Goal: Information Seeking & Learning: Find contact information

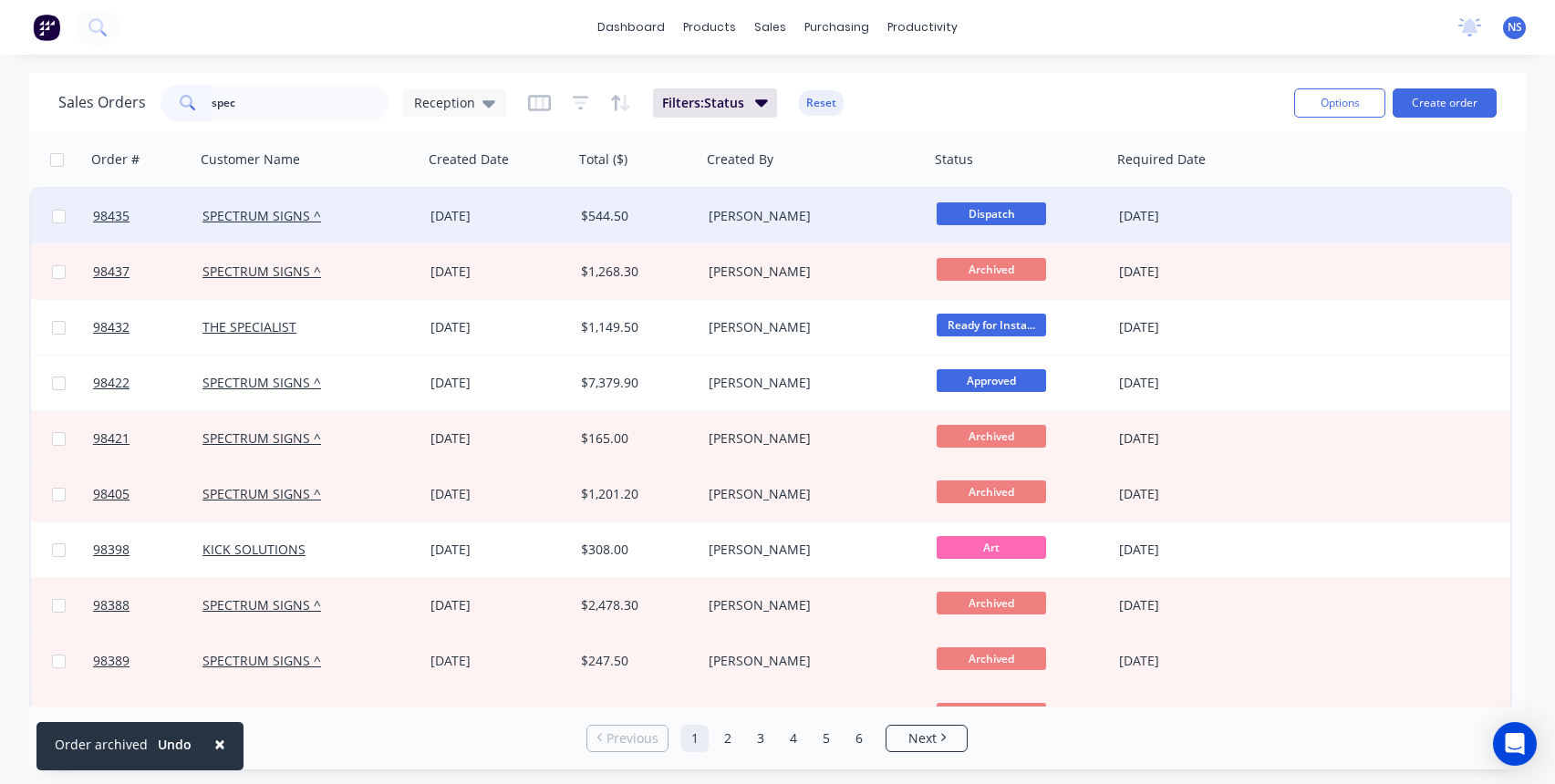
type input "spec"
click at [392, 218] on div "SPECTRUM SIGNS ^" at bounding box center [304, 215] width 203 height 19
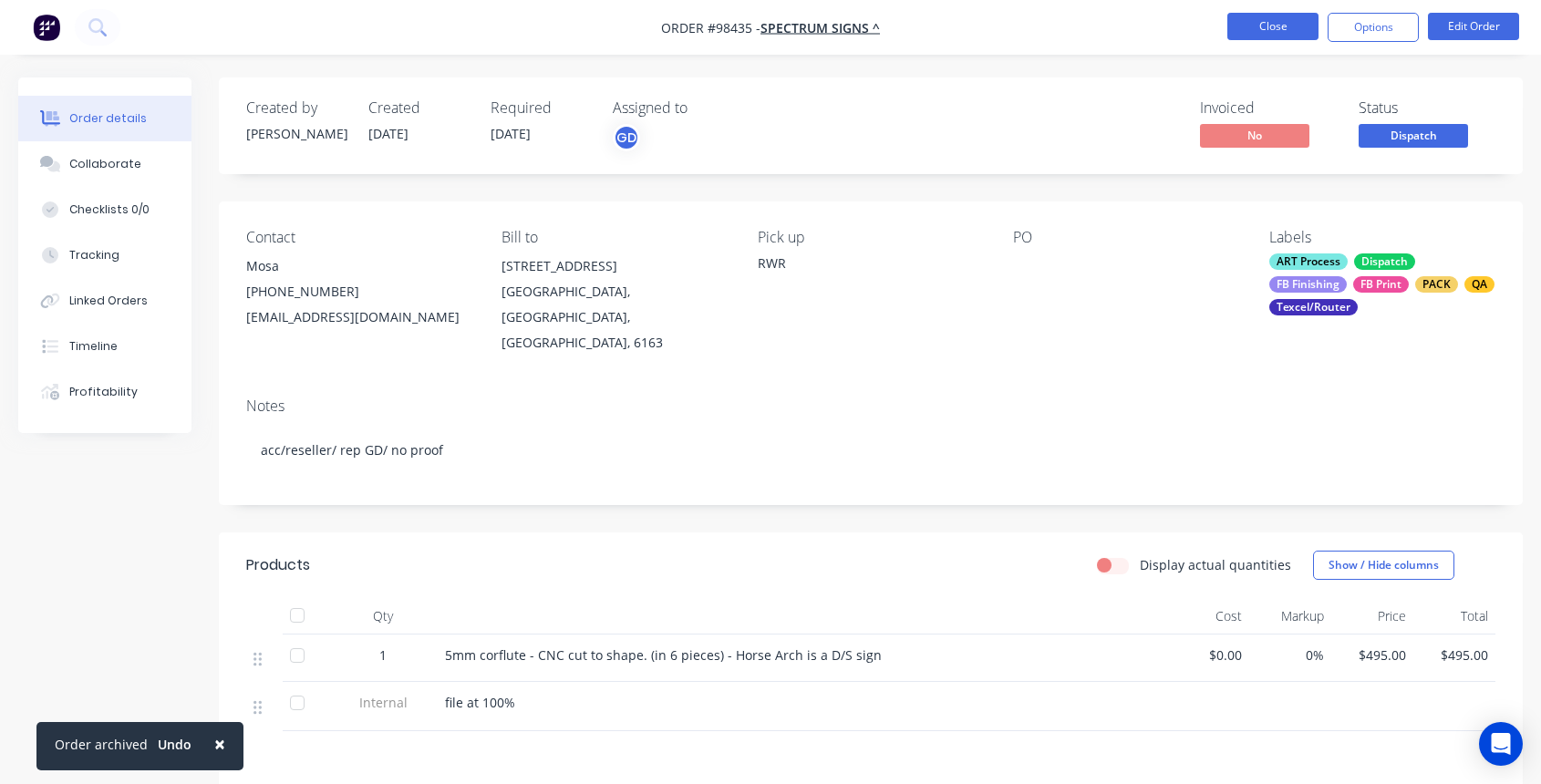
click at [1282, 30] on button "Close" at bounding box center [1272, 27] width 92 height 28
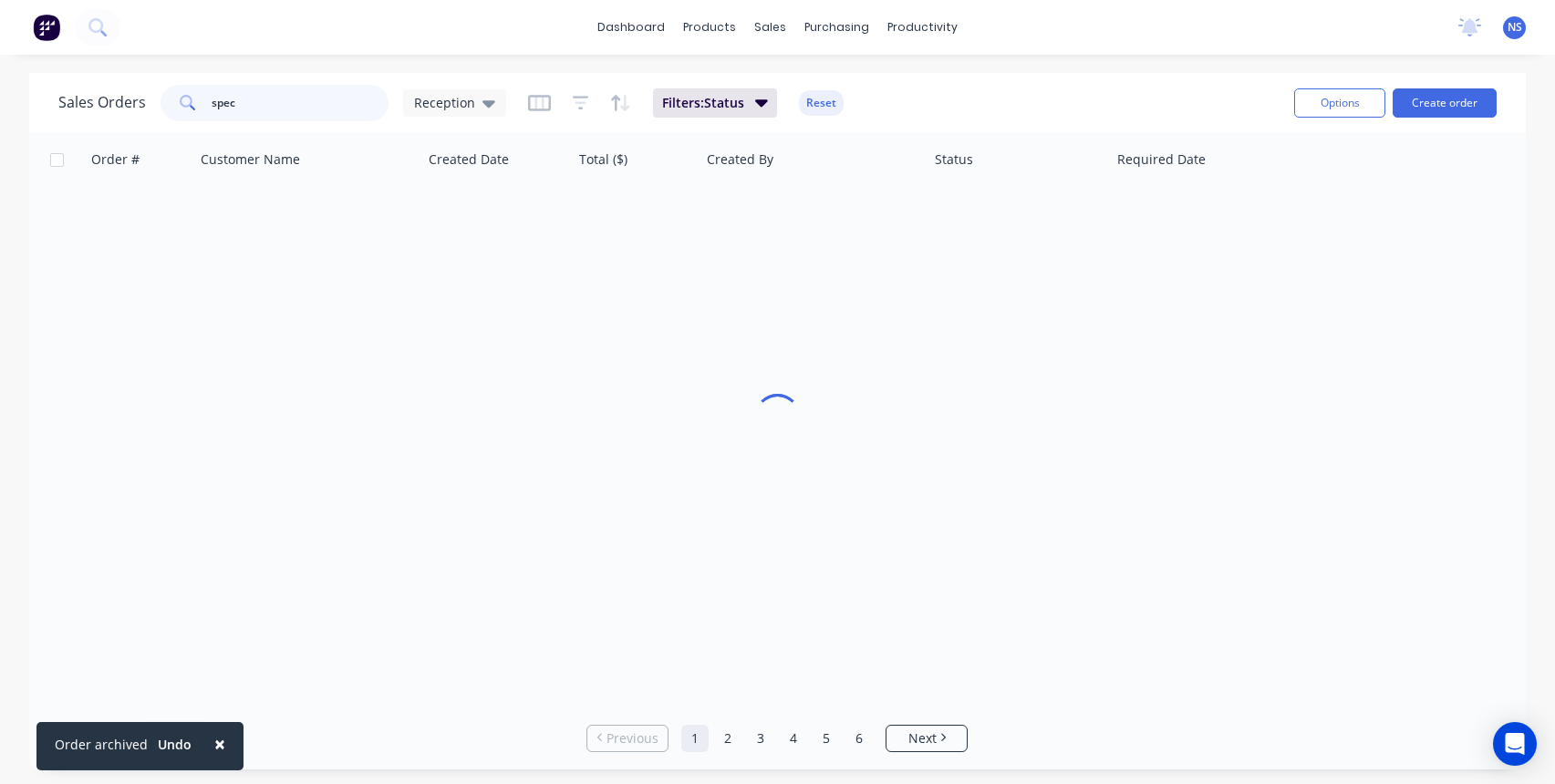
click at [280, 98] on input "spec" at bounding box center [300, 102] width 178 height 36
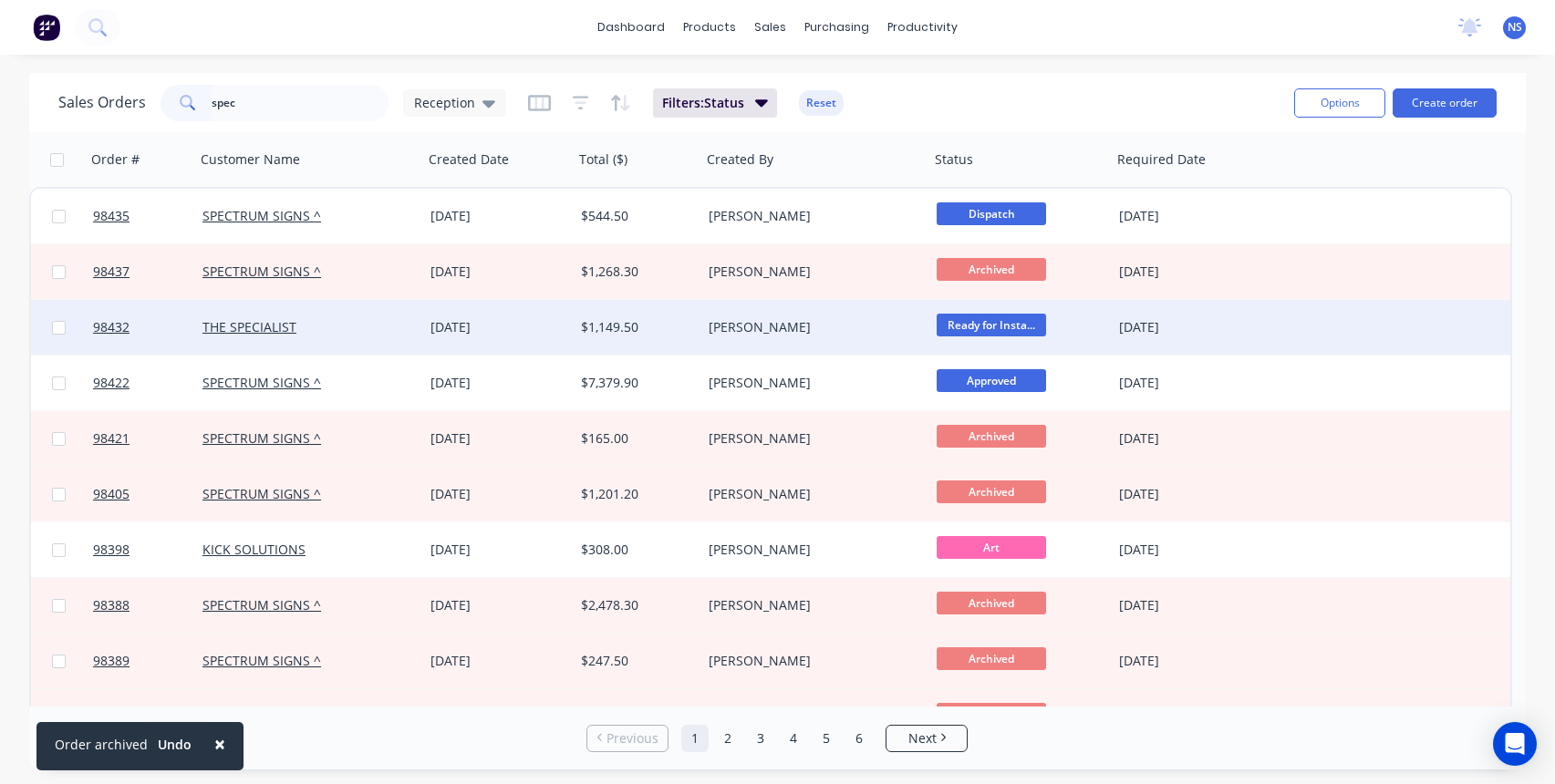
click at [376, 320] on div "THE SPECIALIST" at bounding box center [304, 327] width 203 height 19
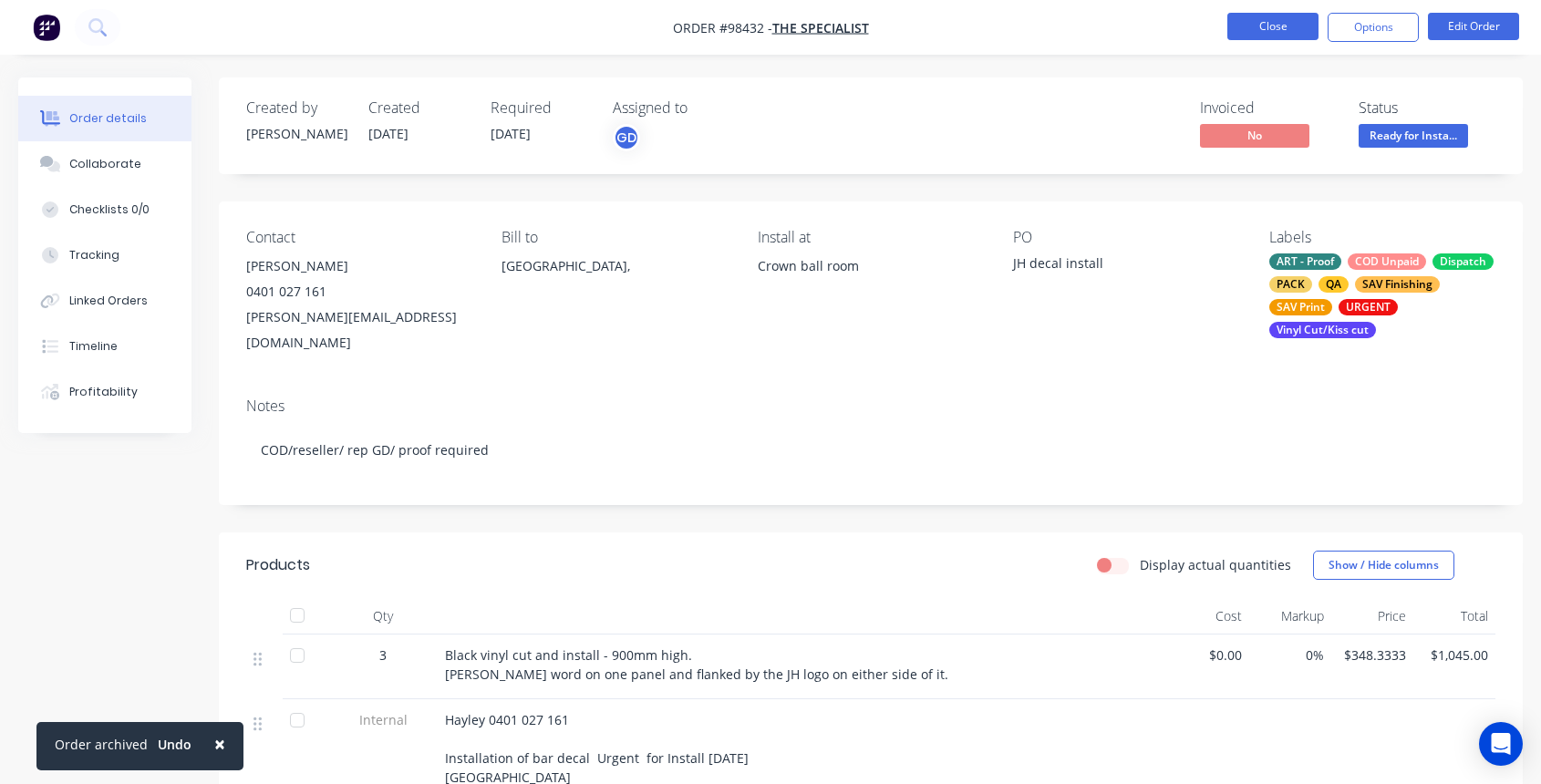
click at [1265, 19] on button "Close" at bounding box center [1272, 27] width 92 height 28
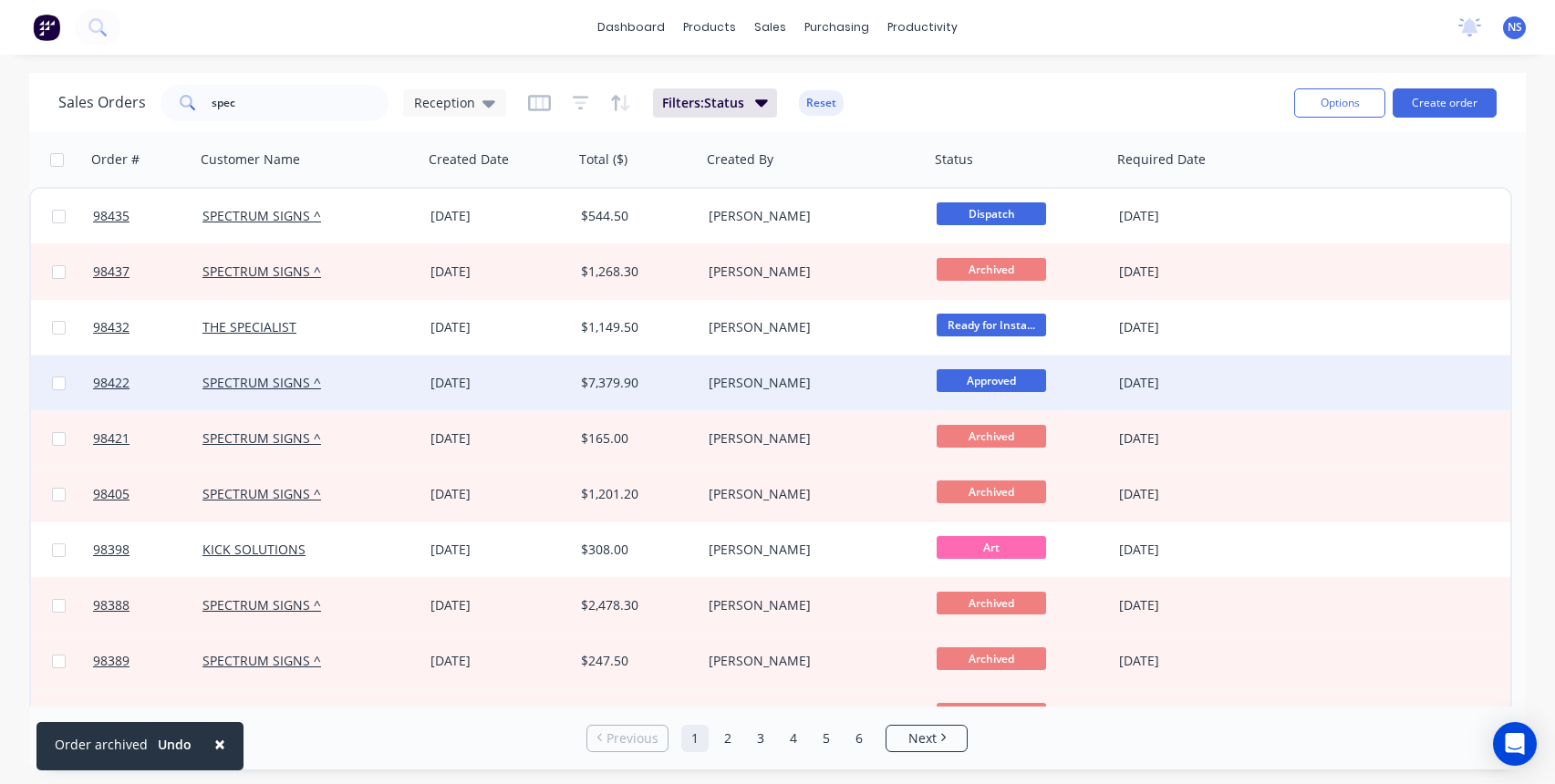
click at [350, 385] on div "SPECTRUM SIGNS ^" at bounding box center [304, 383] width 203 height 19
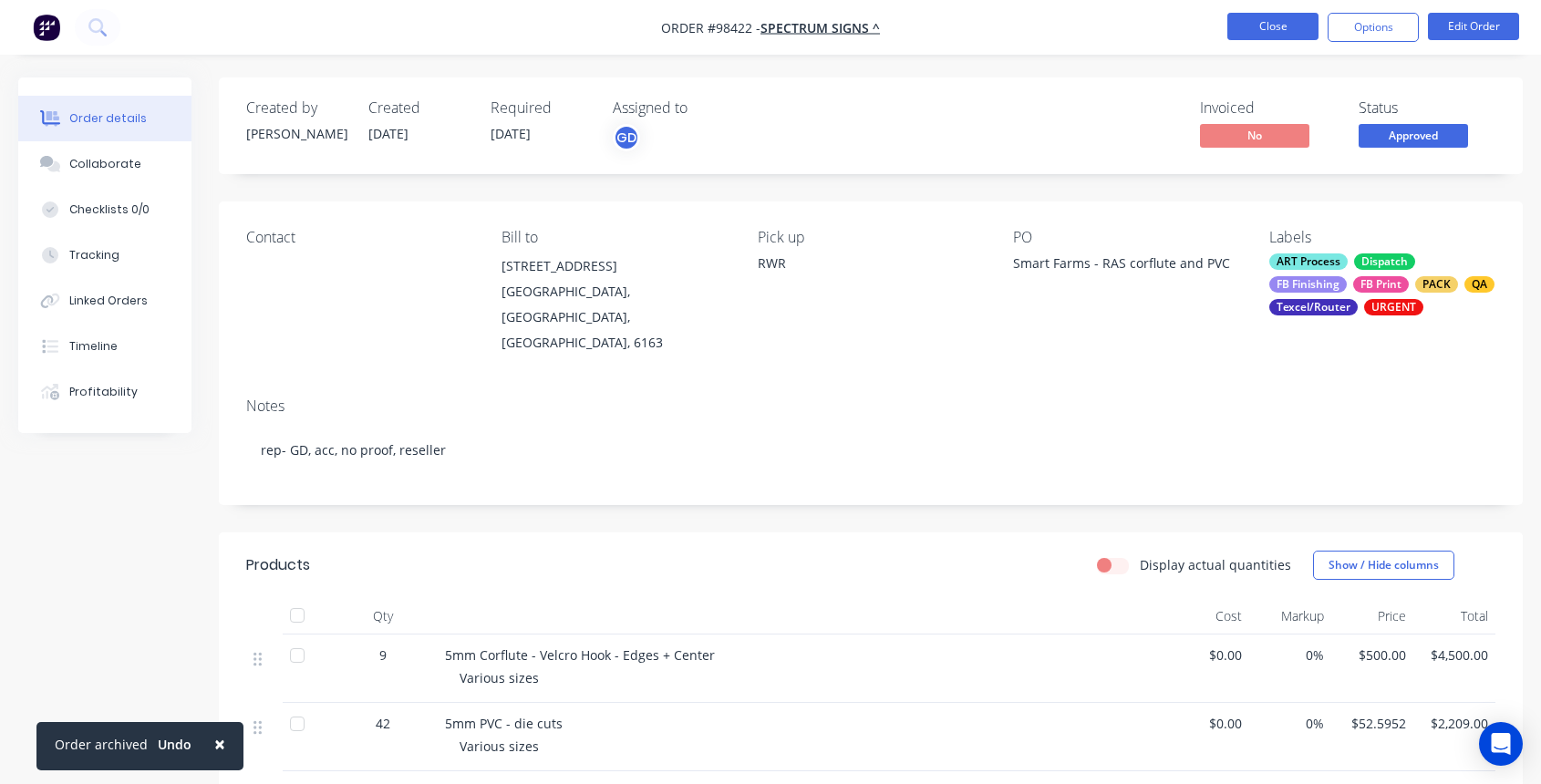
click at [1259, 18] on button "Close" at bounding box center [1272, 27] width 92 height 28
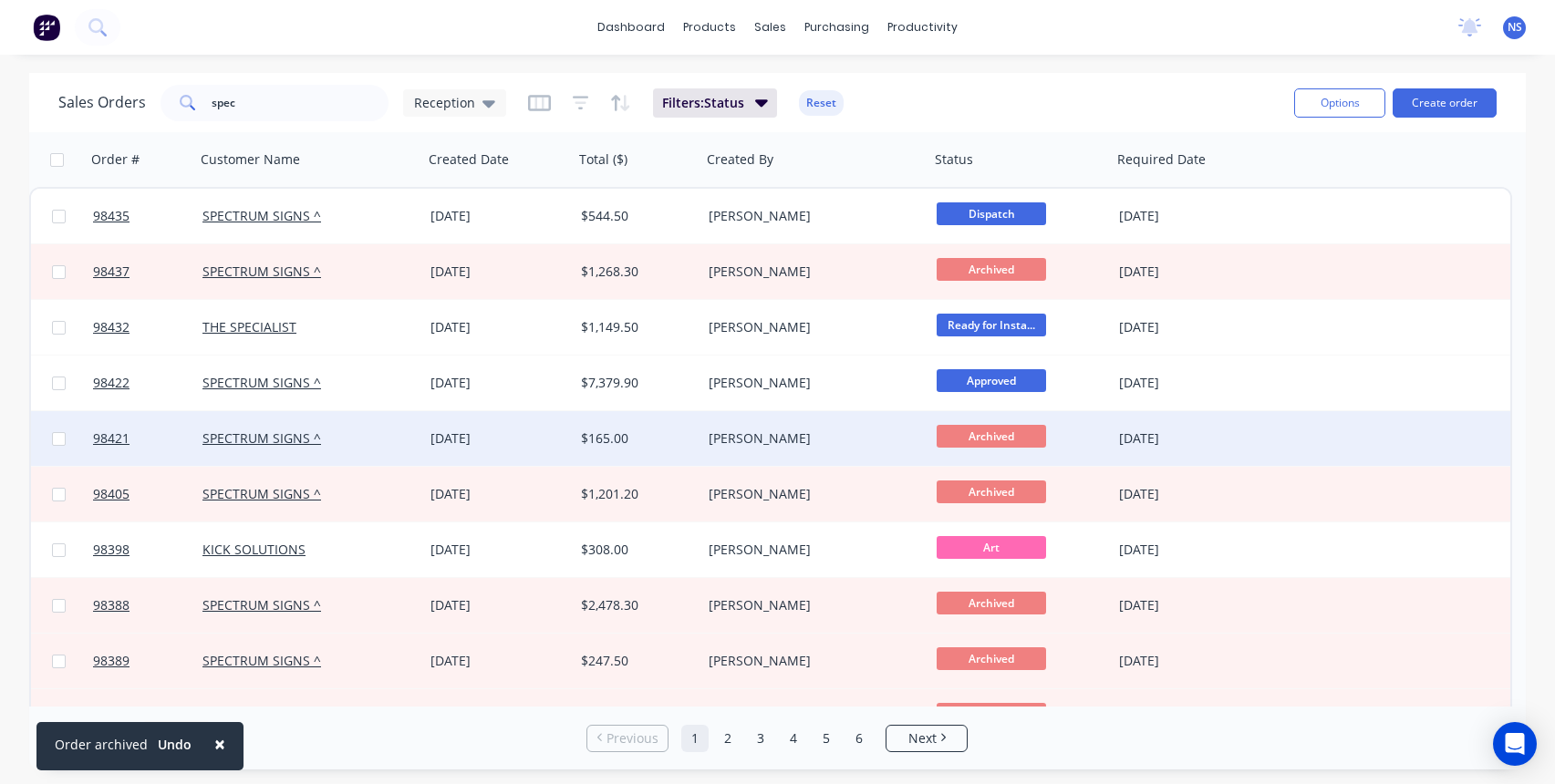
click at [395, 428] on div "SPECTRUM SIGNS ^" at bounding box center [309, 439] width 228 height 55
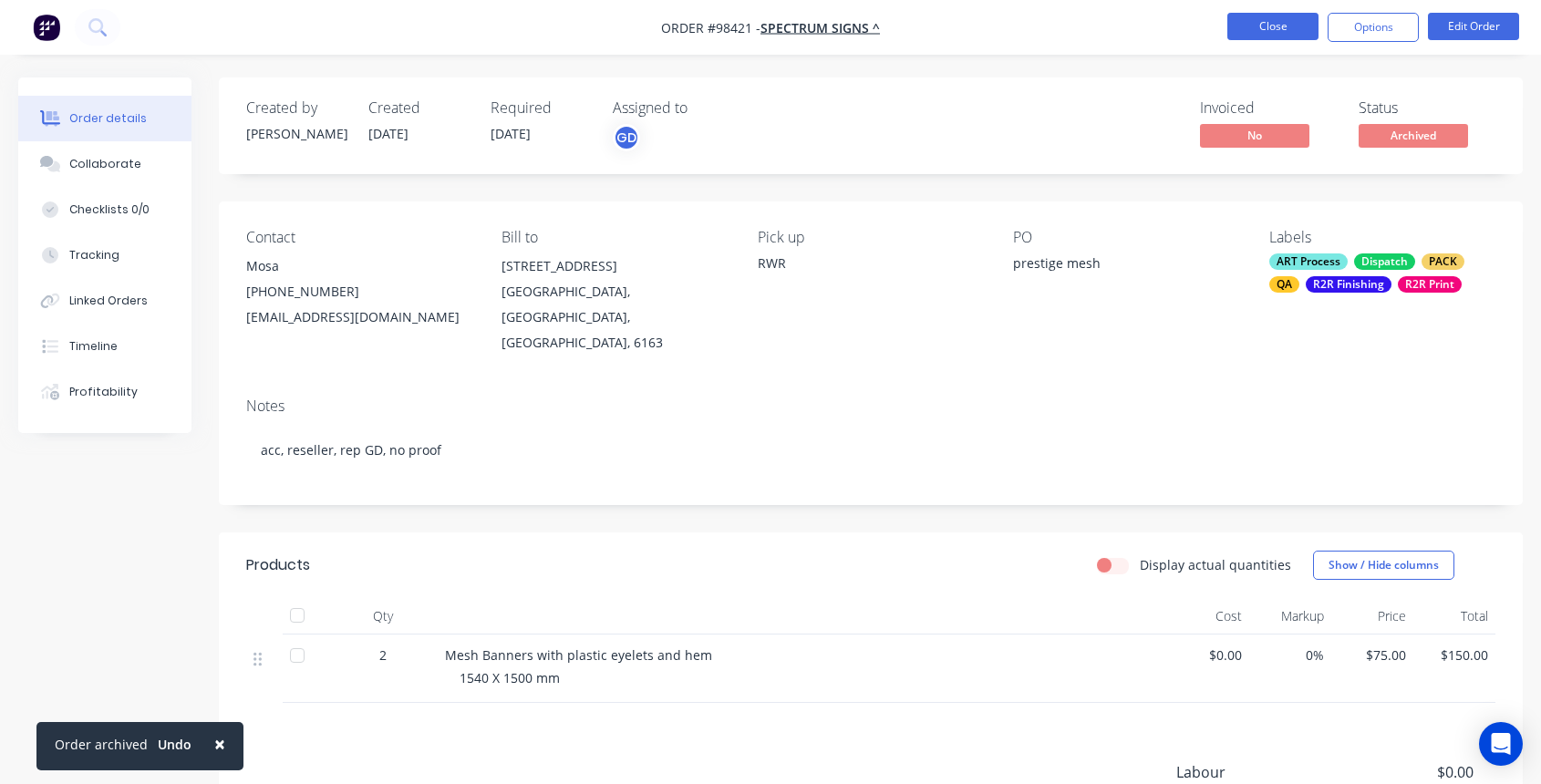
click at [1281, 30] on button "Close" at bounding box center [1272, 27] width 92 height 28
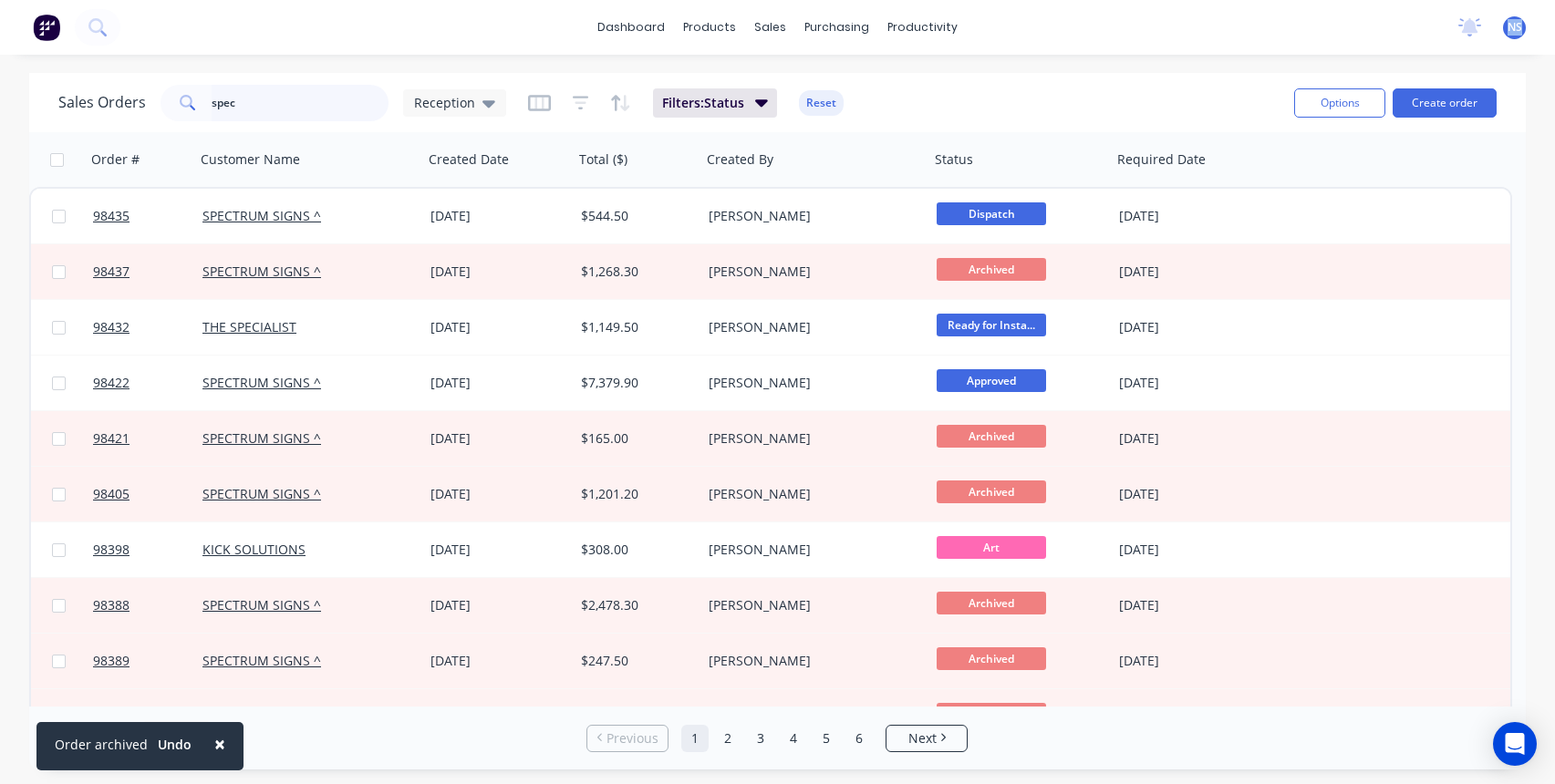
click at [283, 107] on input "spec" at bounding box center [300, 102] width 178 height 36
drag, startPoint x: 280, startPoint y: 107, endPoint x: 158, endPoint y: 92, distance: 122.9
click at [160, 92] on div "spec" at bounding box center [275, 102] width 228 height 36
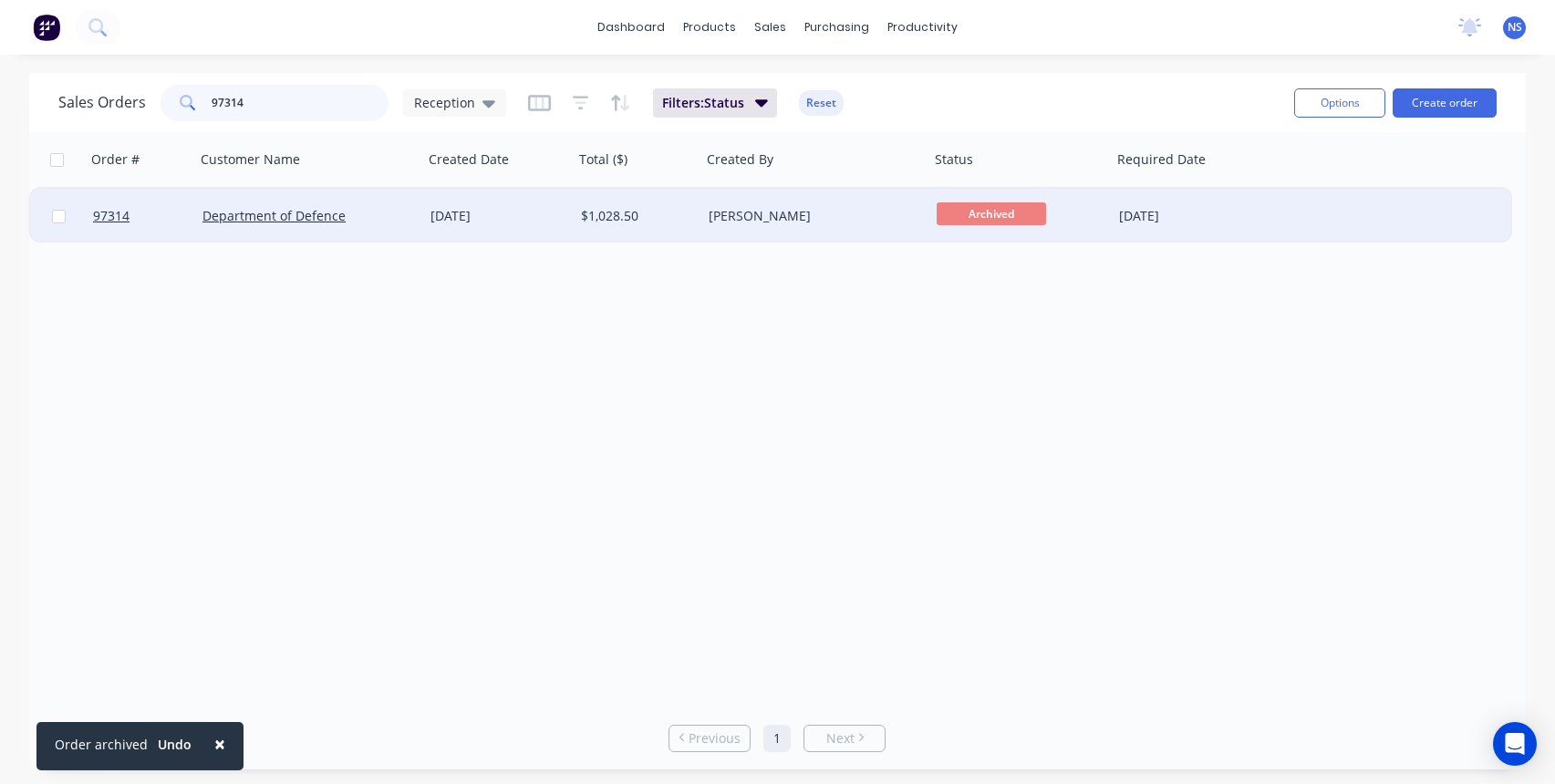
type input "97314"
click at [387, 222] on div "Department of Defence" at bounding box center [304, 215] width 203 height 19
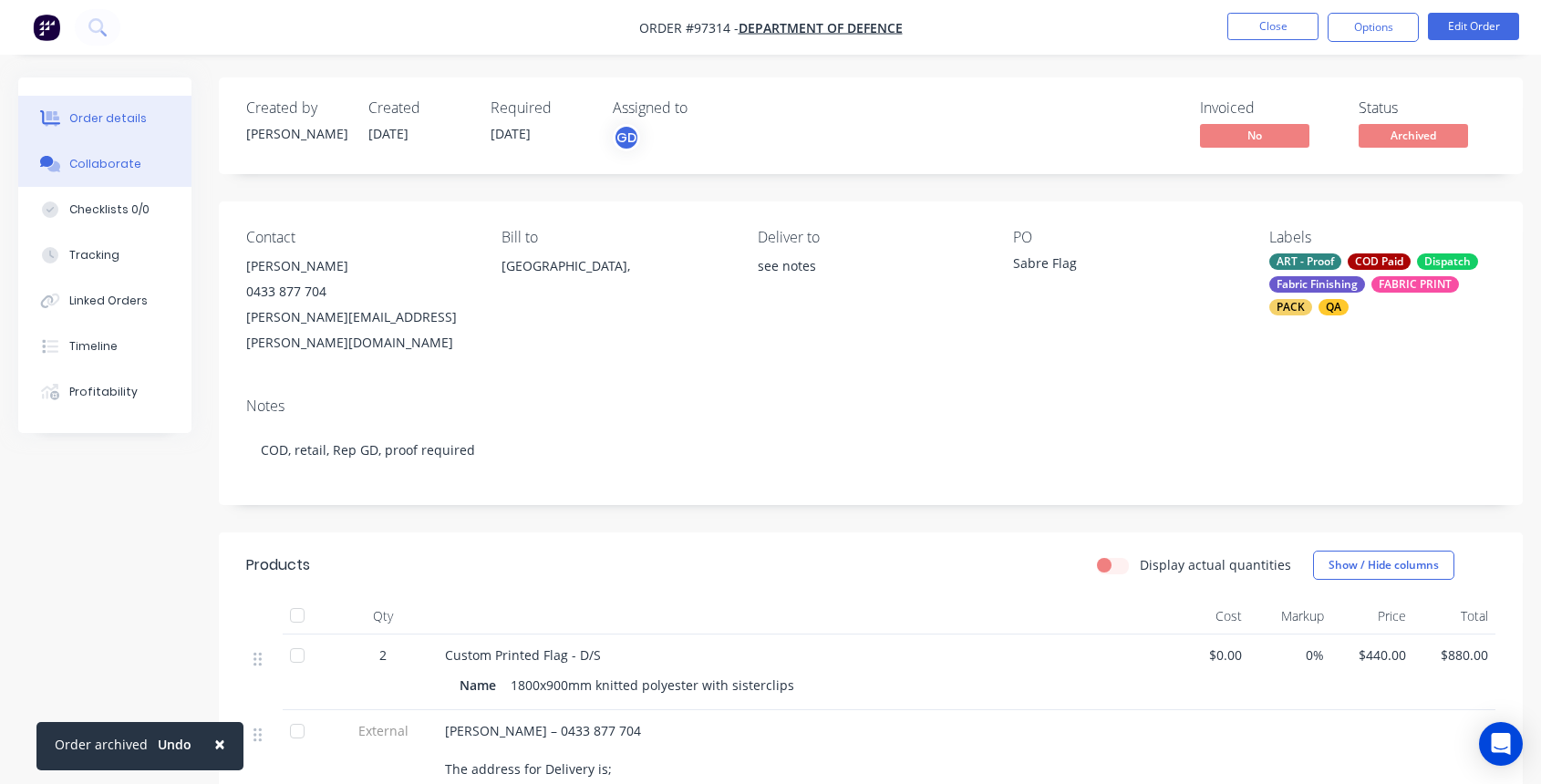
click at [119, 168] on div "Collaborate" at bounding box center [104, 163] width 72 height 17
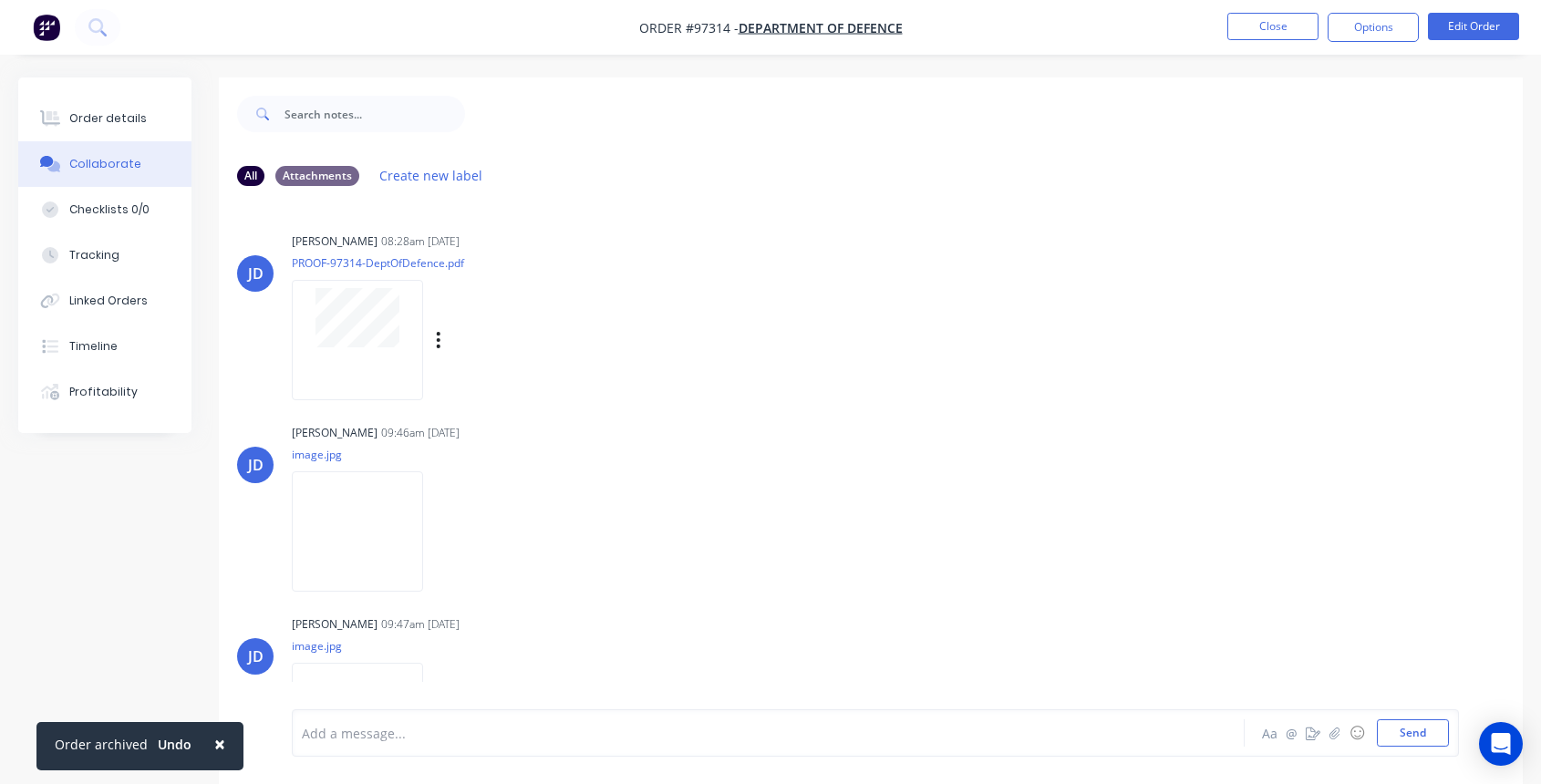
scroll to position [4, 0]
click at [361, 356] on div at bounding box center [357, 335] width 131 height 119
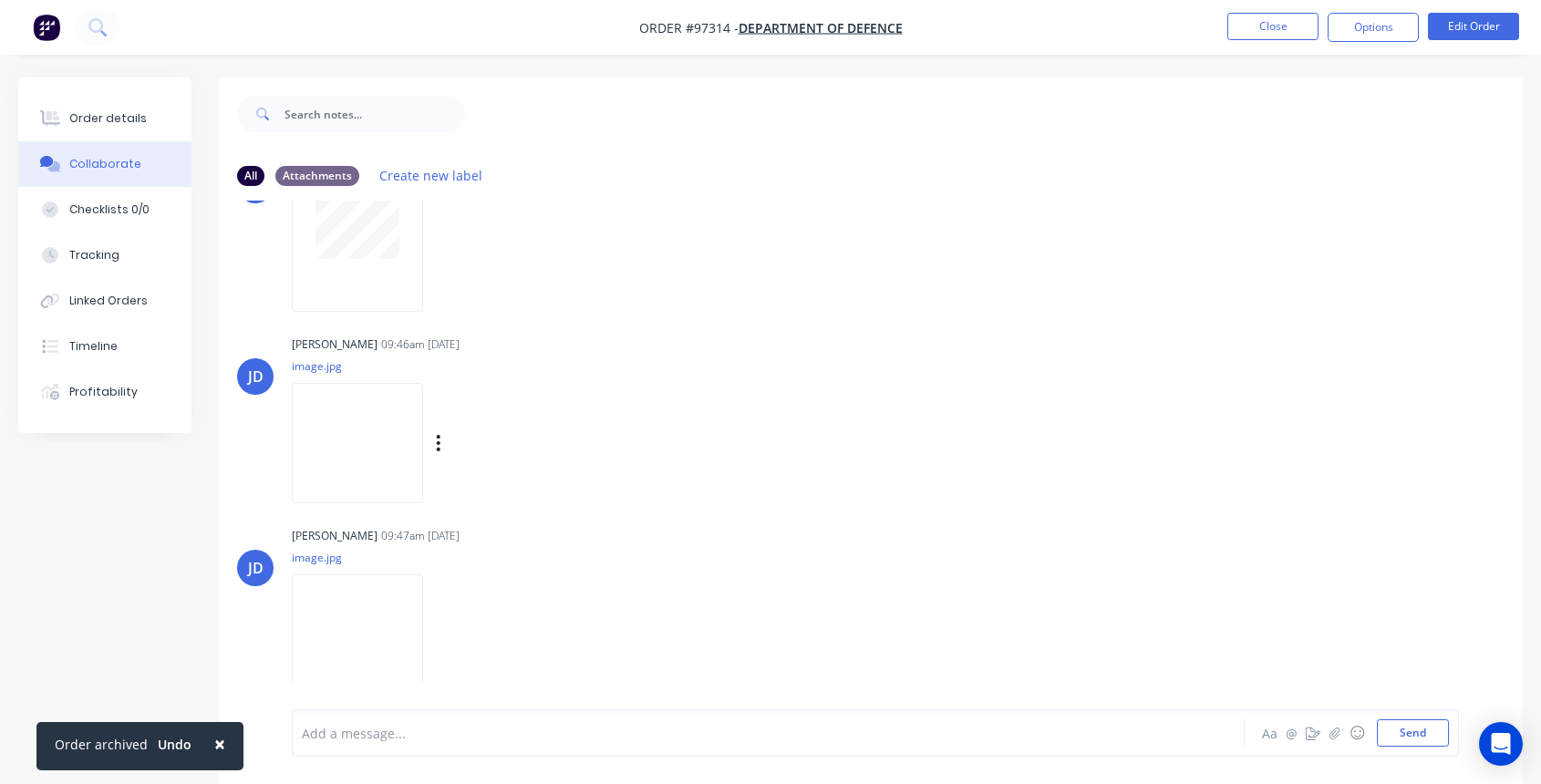
scroll to position [0, 0]
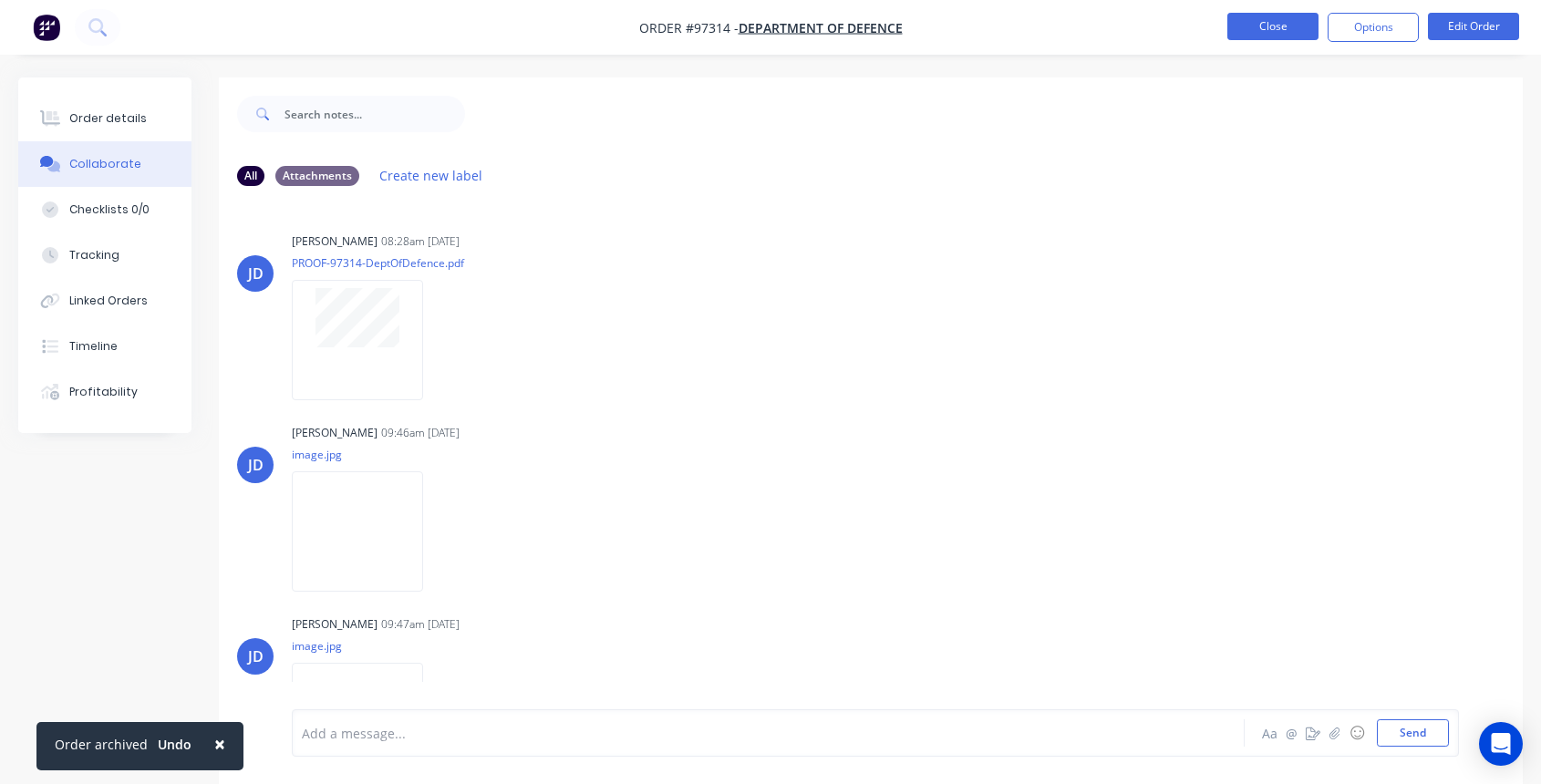
click at [1268, 23] on button "Close" at bounding box center [1272, 27] width 92 height 28
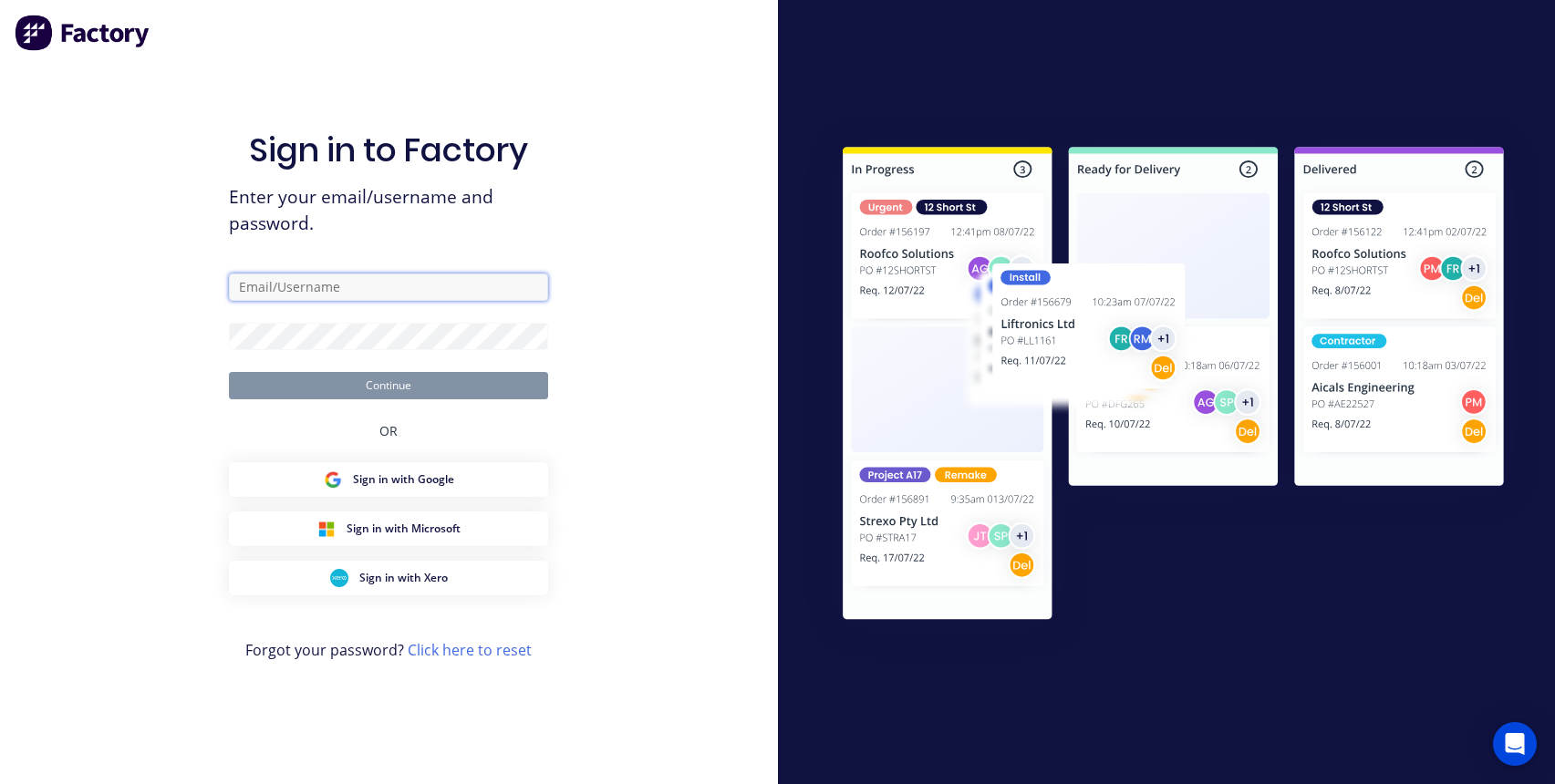
click at [336, 281] on input "text" at bounding box center [389, 287] width 319 height 28
type input "[EMAIL_ADDRESS][DOMAIN_NAME]"
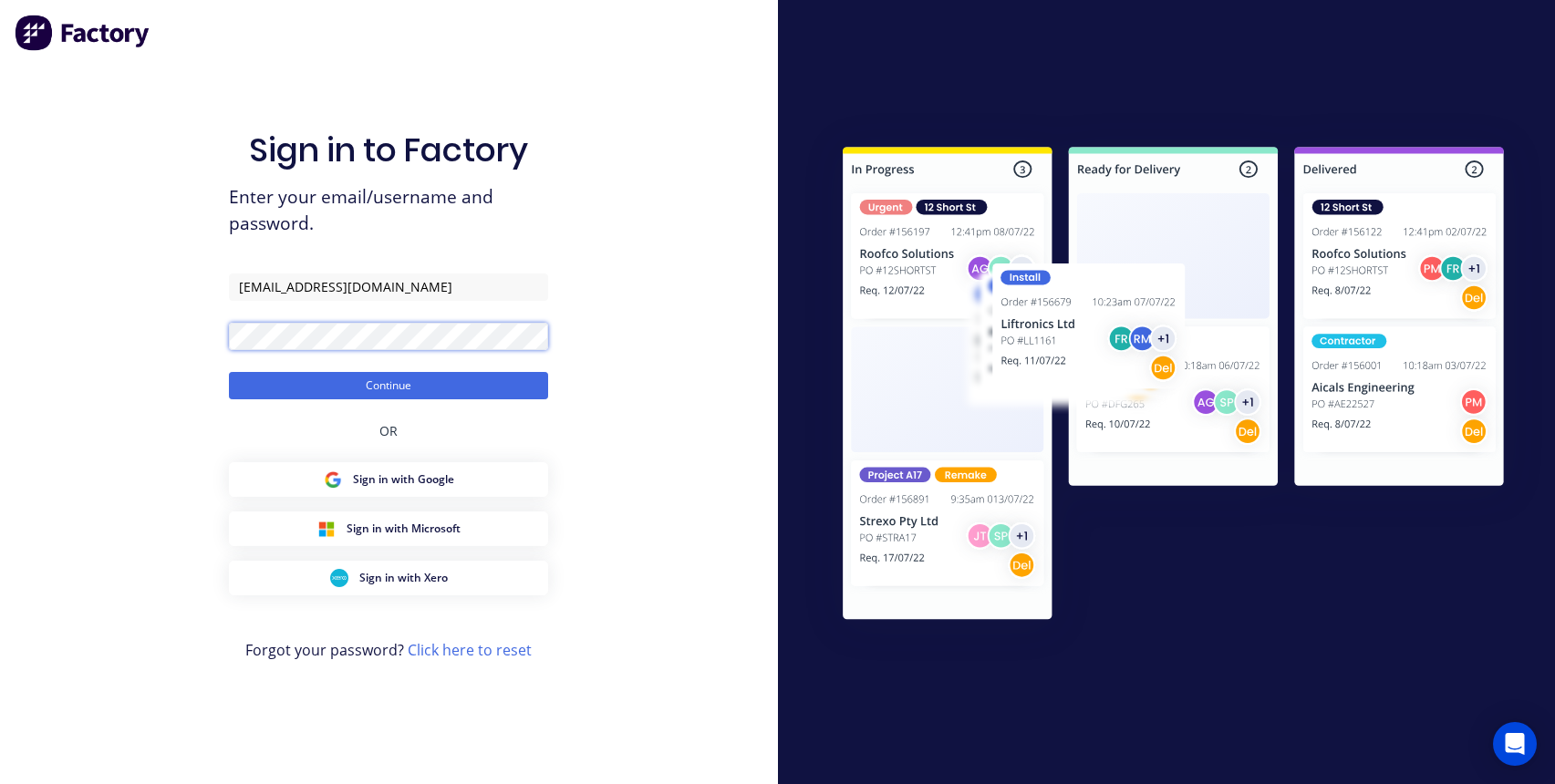
click at [229, 372] on button "Continue" at bounding box center [389, 386] width 319 height 28
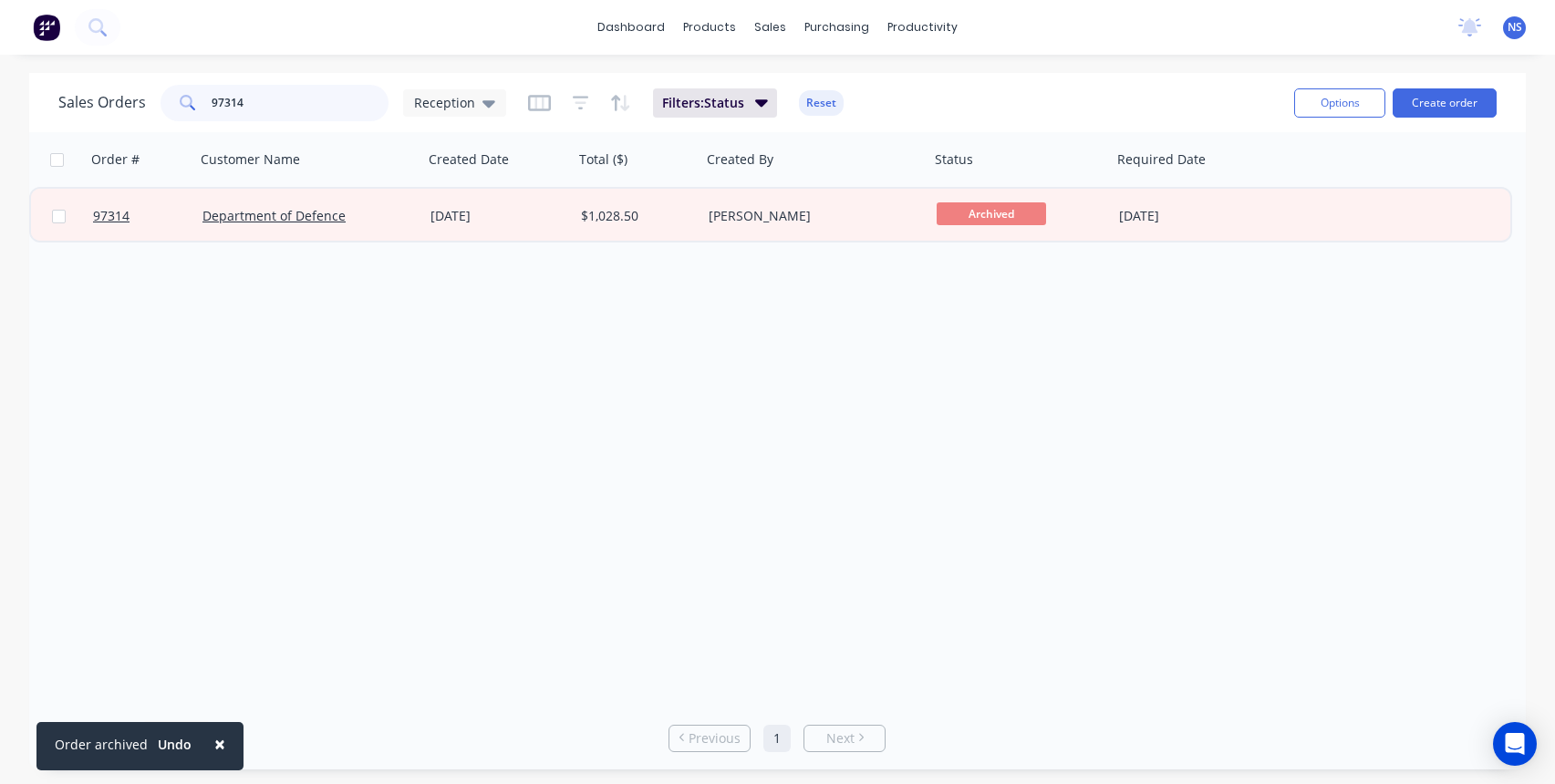
click at [293, 106] on input "97314" at bounding box center [300, 102] width 178 height 36
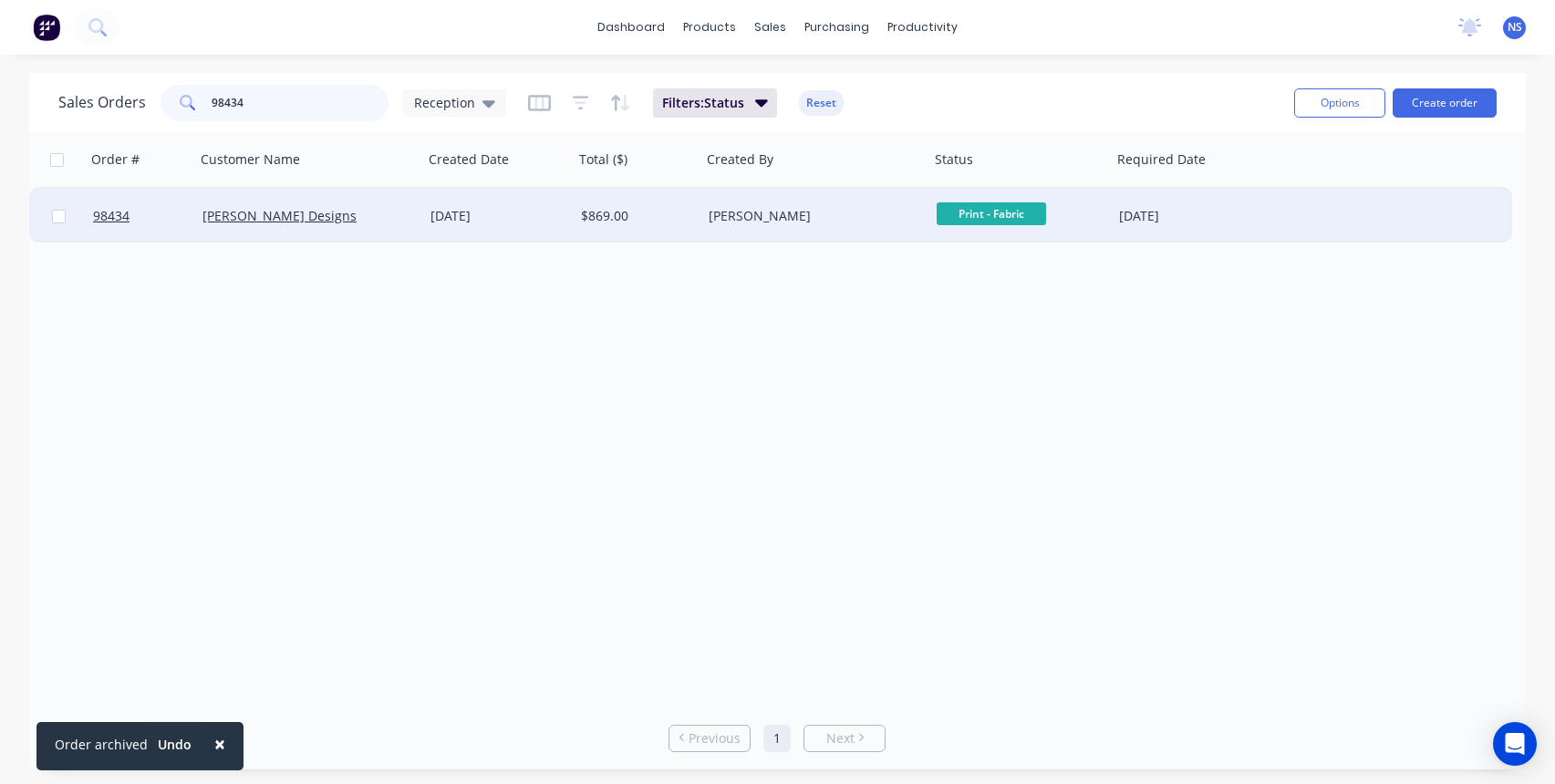
type input "98434"
click at [404, 227] on div "[PERSON_NAME] Designs" at bounding box center [309, 216] width 228 height 55
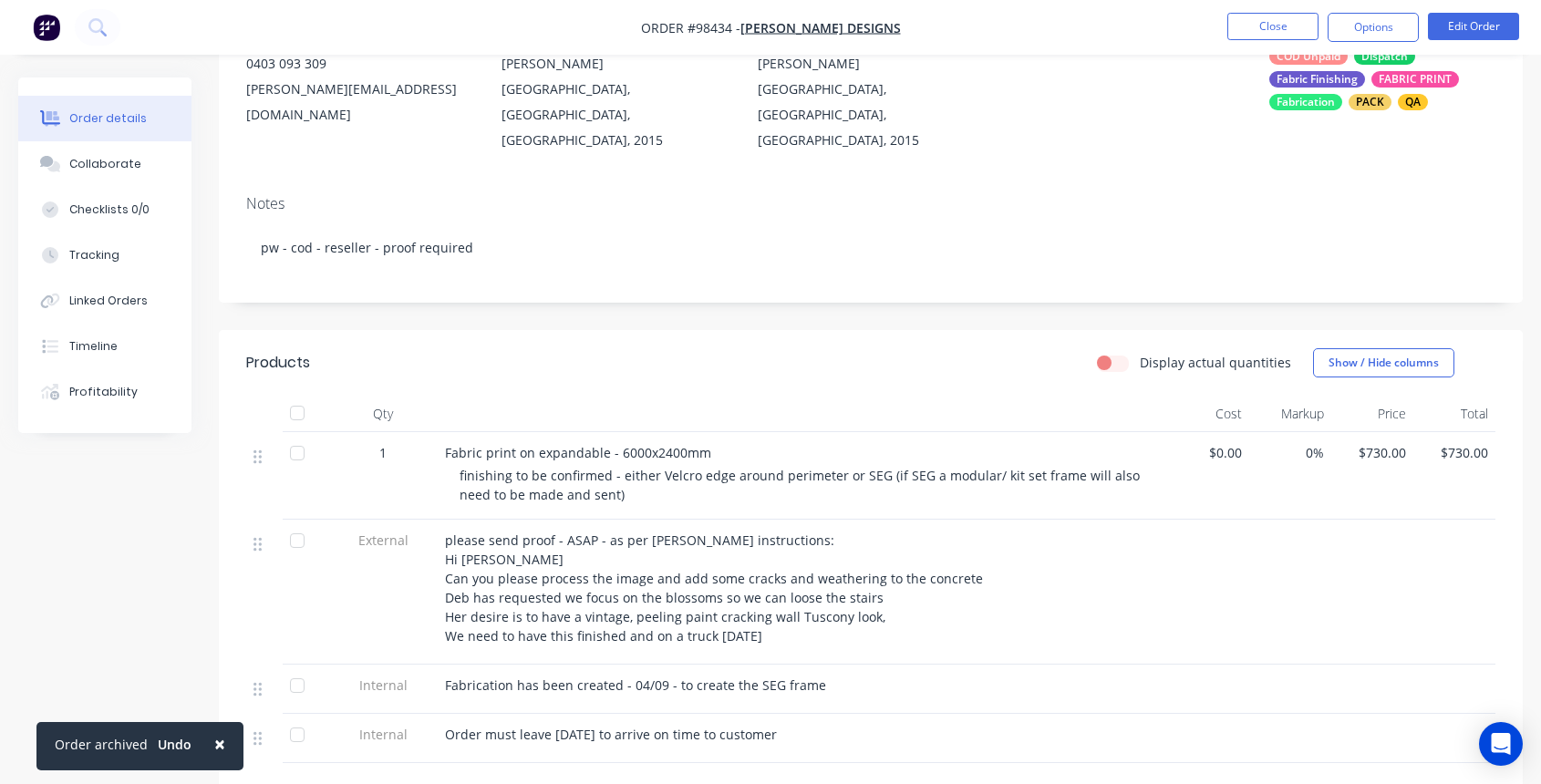
scroll to position [260, 0]
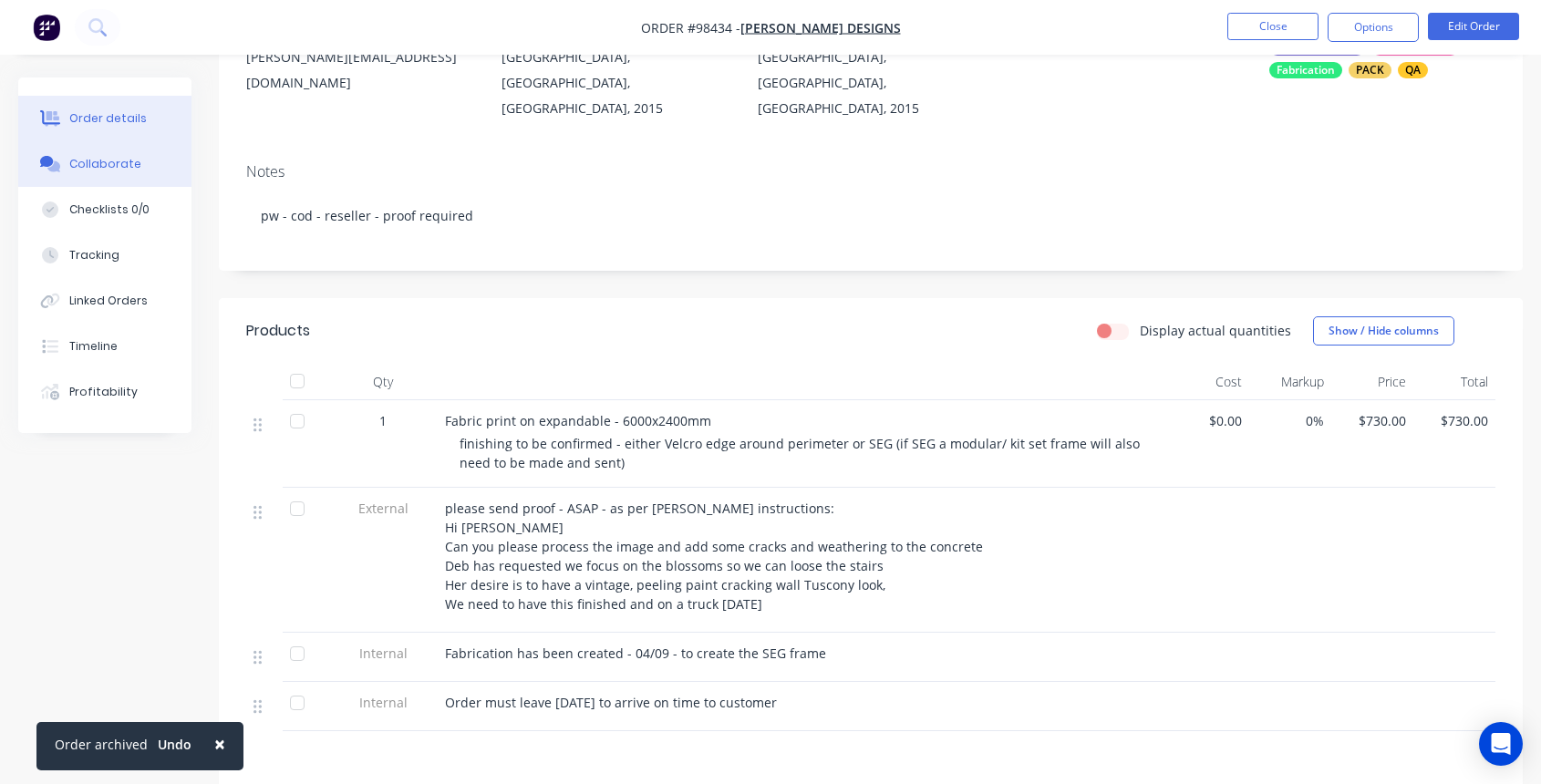
click at [103, 160] on div "Collaborate" at bounding box center [104, 163] width 72 height 17
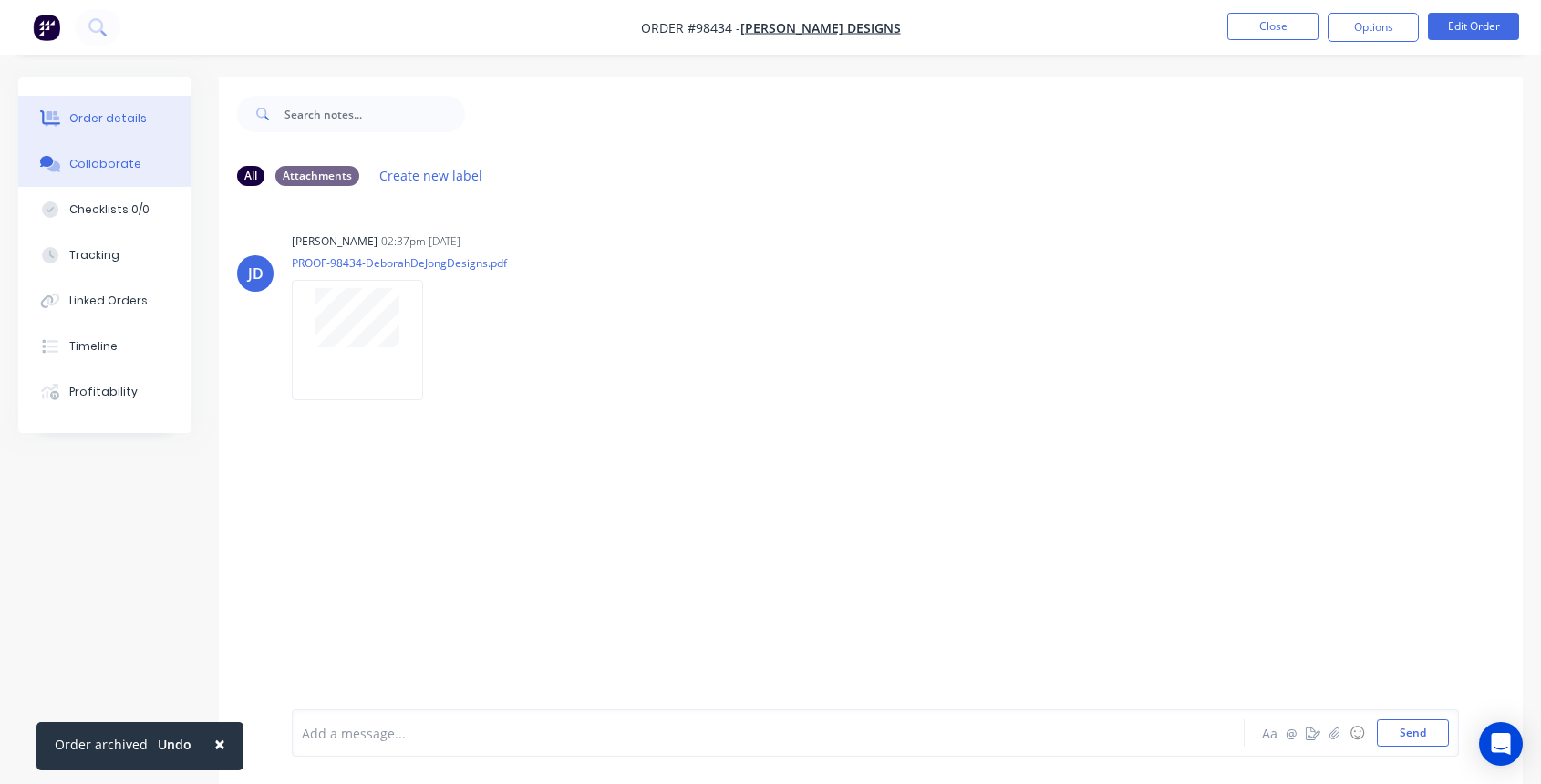
click at [111, 116] on div "Order details" at bounding box center [107, 118] width 78 height 17
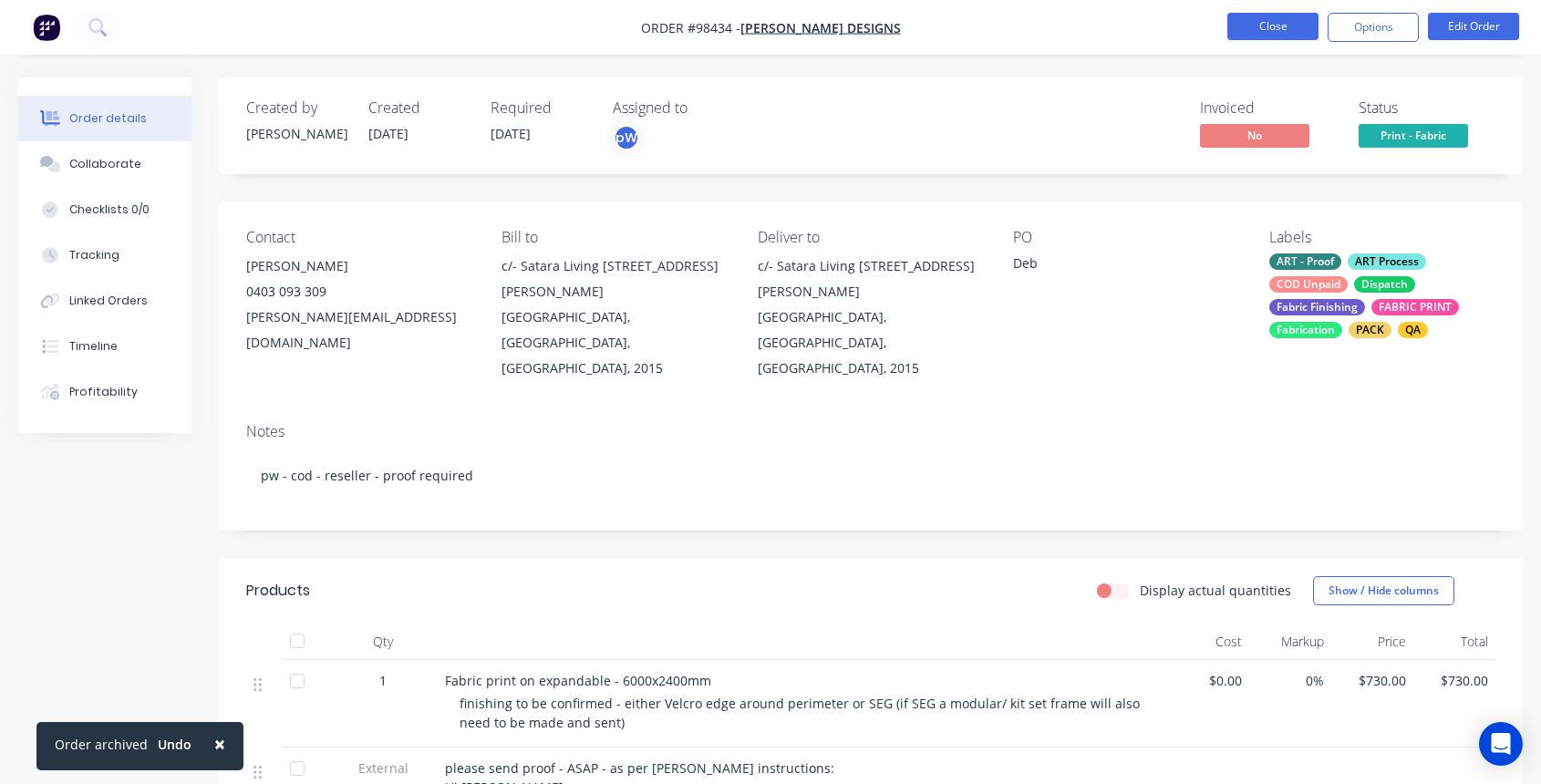
click at [1264, 25] on button "Close" at bounding box center [1272, 27] width 92 height 28
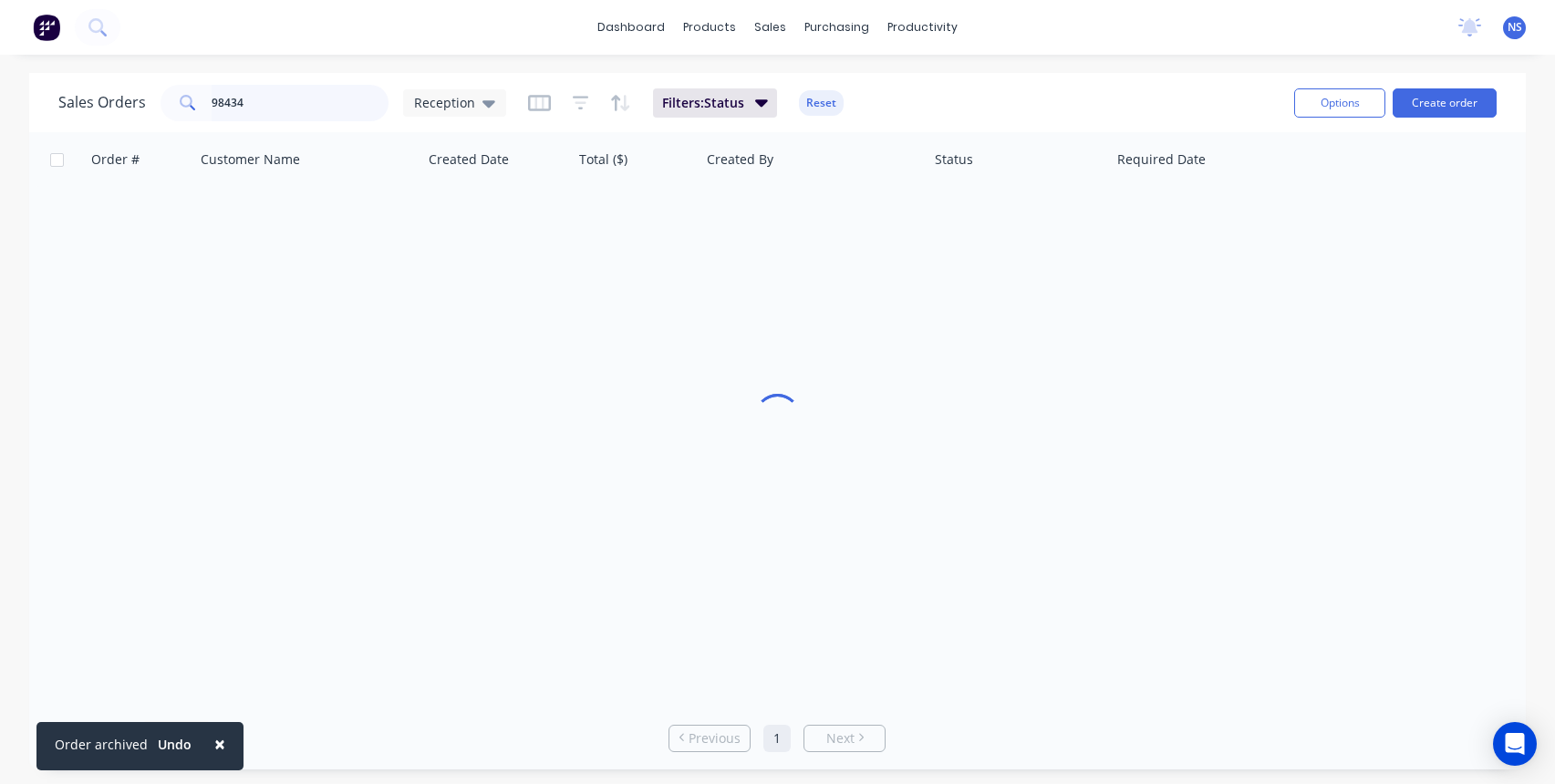
click at [305, 114] on input "98434" at bounding box center [300, 102] width 178 height 36
drag, startPoint x: 301, startPoint y: 108, endPoint x: 126, endPoint y: 69, distance: 179.3
click at [131, 70] on div "× Order archived Undo dashboard products sales purchasing productivity dashboar…" at bounding box center [778, 392] width 1555 height 784
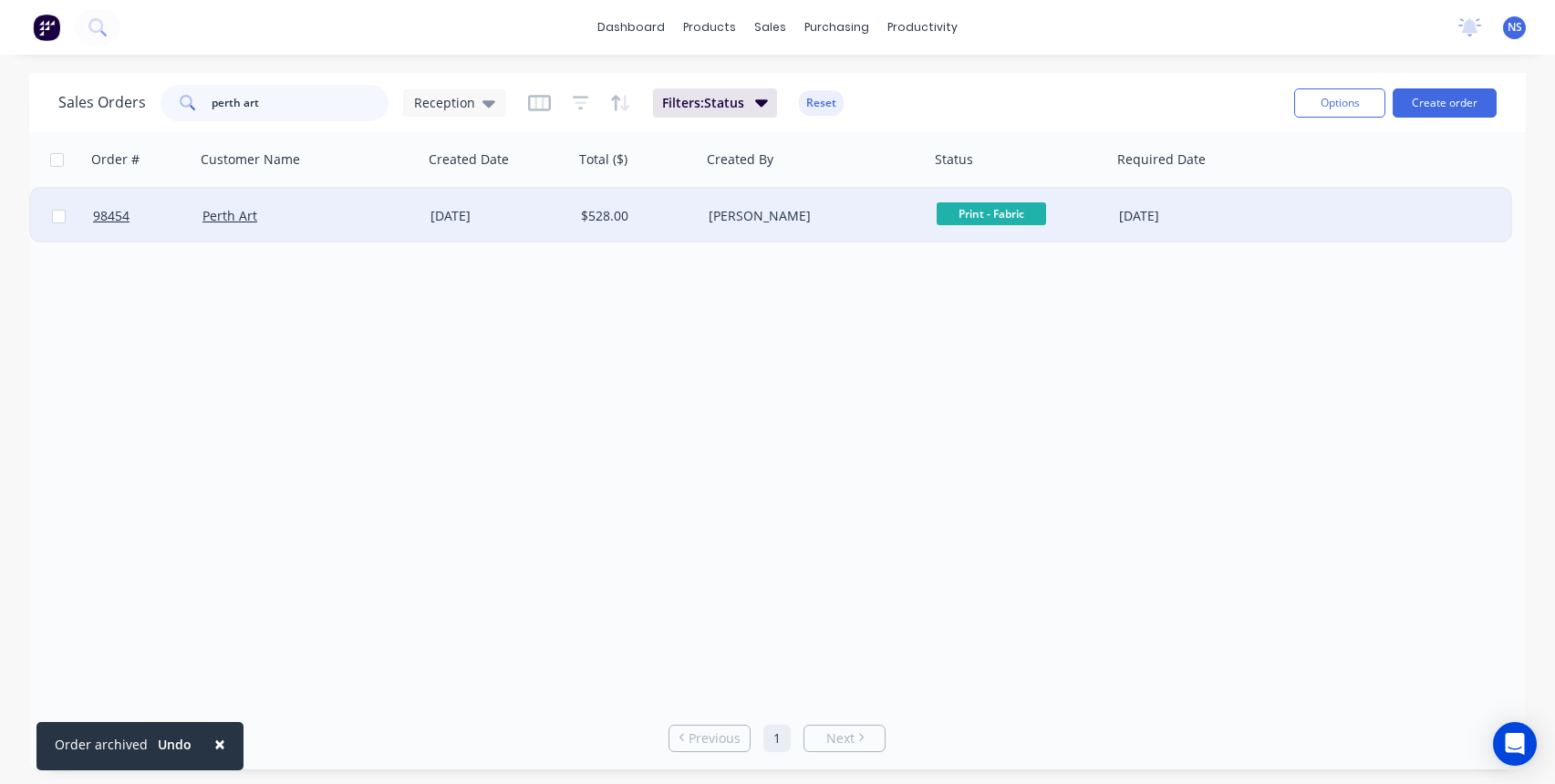
type input "perth art"
click at [365, 223] on div "Perth Art" at bounding box center [304, 215] width 203 height 19
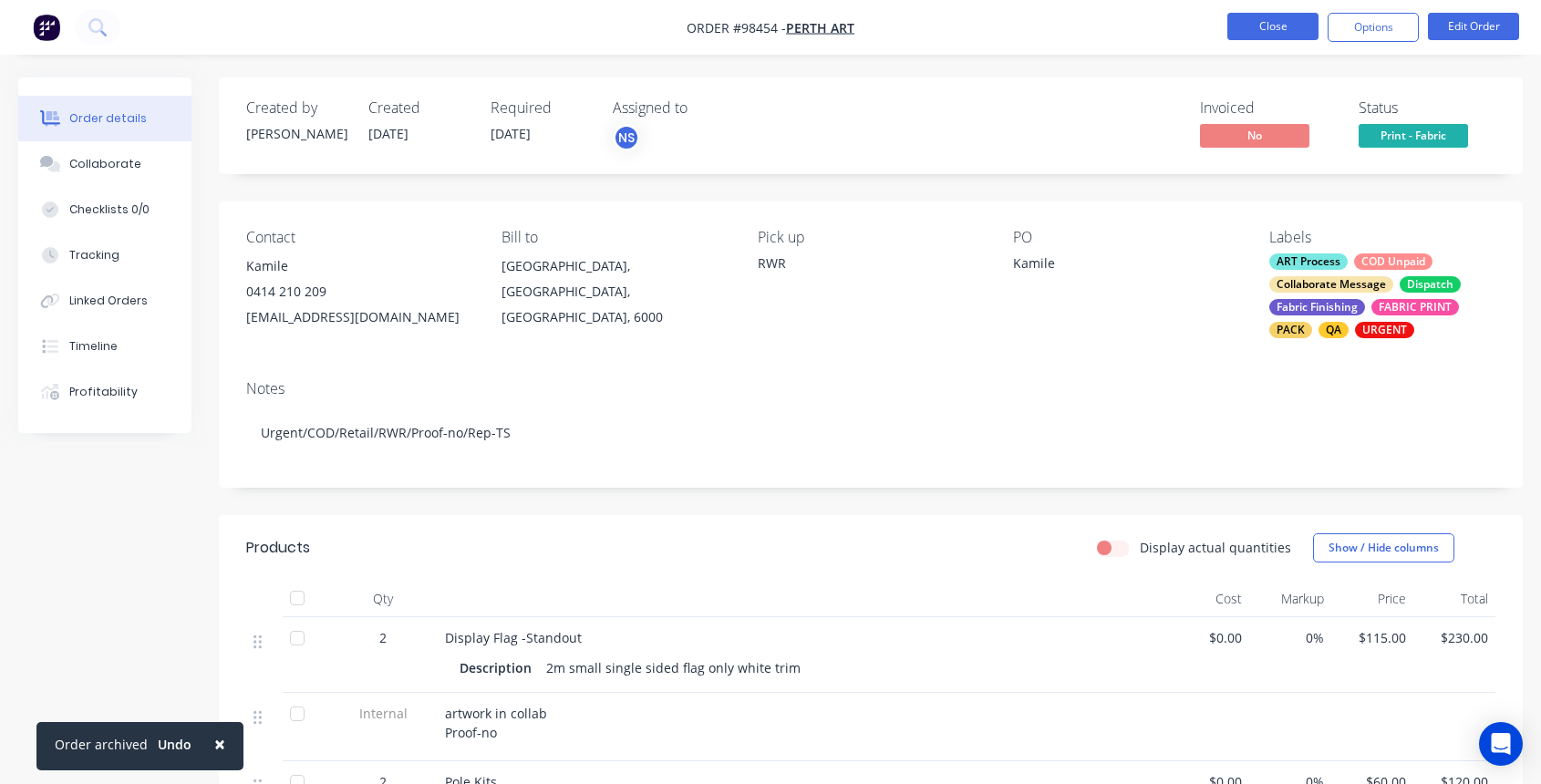
click at [1265, 29] on button "Close" at bounding box center [1272, 27] width 92 height 28
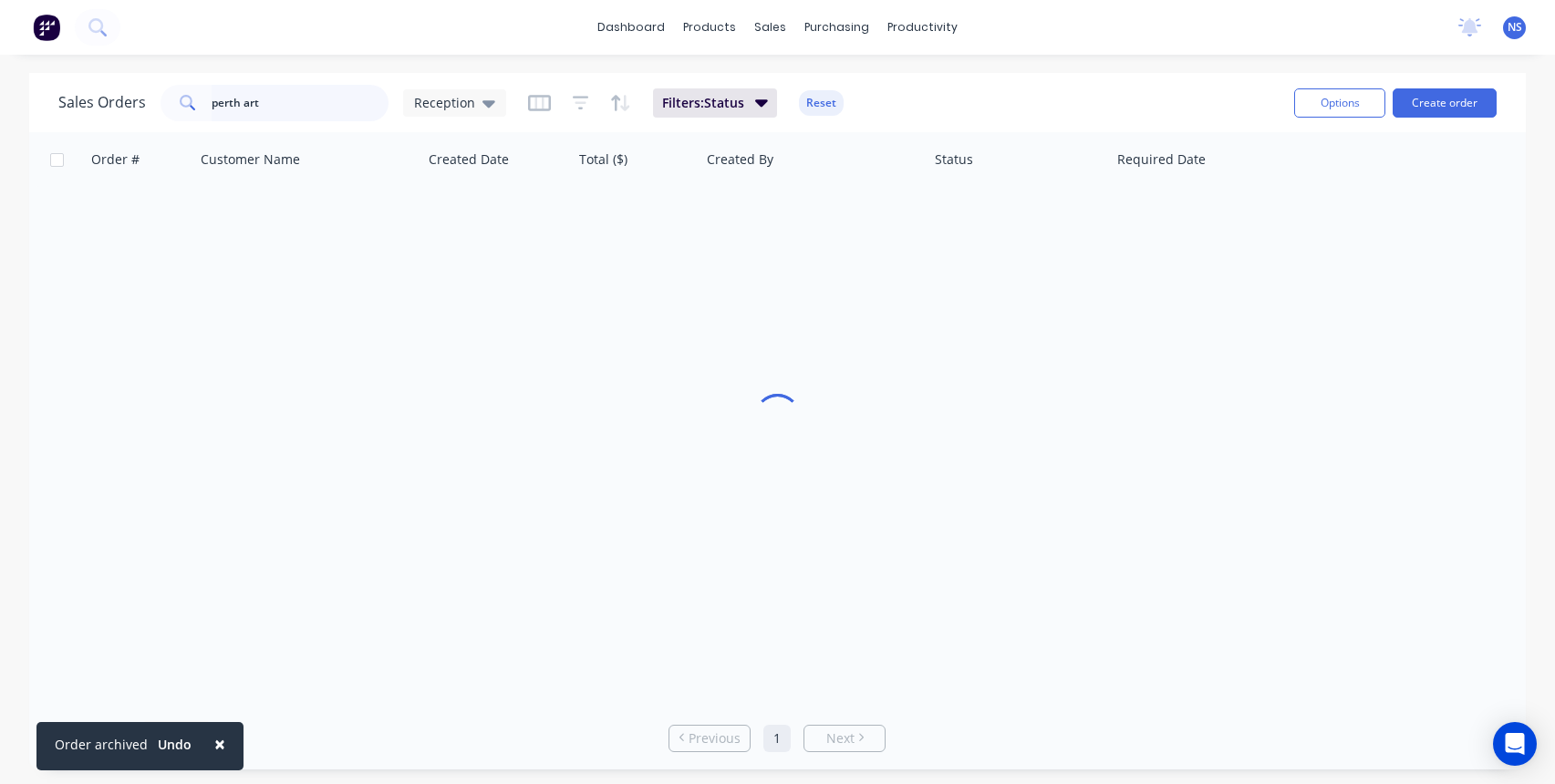
click at [334, 108] on input "perth art" at bounding box center [300, 102] width 178 height 36
drag, startPoint x: 307, startPoint y: 105, endPoint x: 248, endPoint y: 108, distance: 59.1
click at [243, 108] on input "perth art" at bounding box center [300, 102] width 178 height 36
drag, startPoint x: 288, startPoint y: 104, endPoint x: 193, endPoint y: 102, distance: 95.0
click at [196, 101] on div "perth art" at bounding box center [275, 102] width 228 height 36
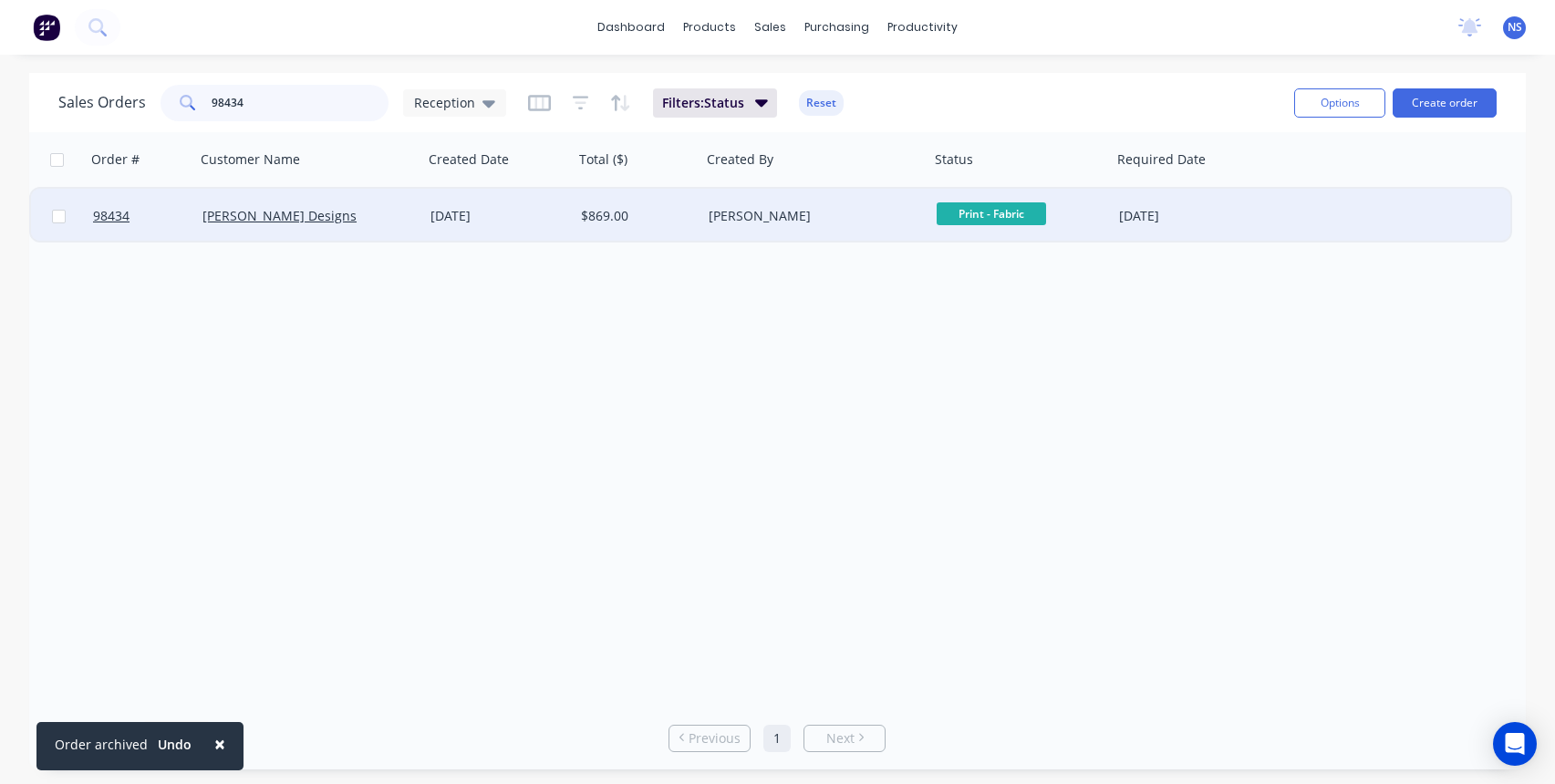
type input "98434"
click at [401, 220] on div "[PERSON_NAME] Designs" at bounding box center [304, 215] width 203 height 19
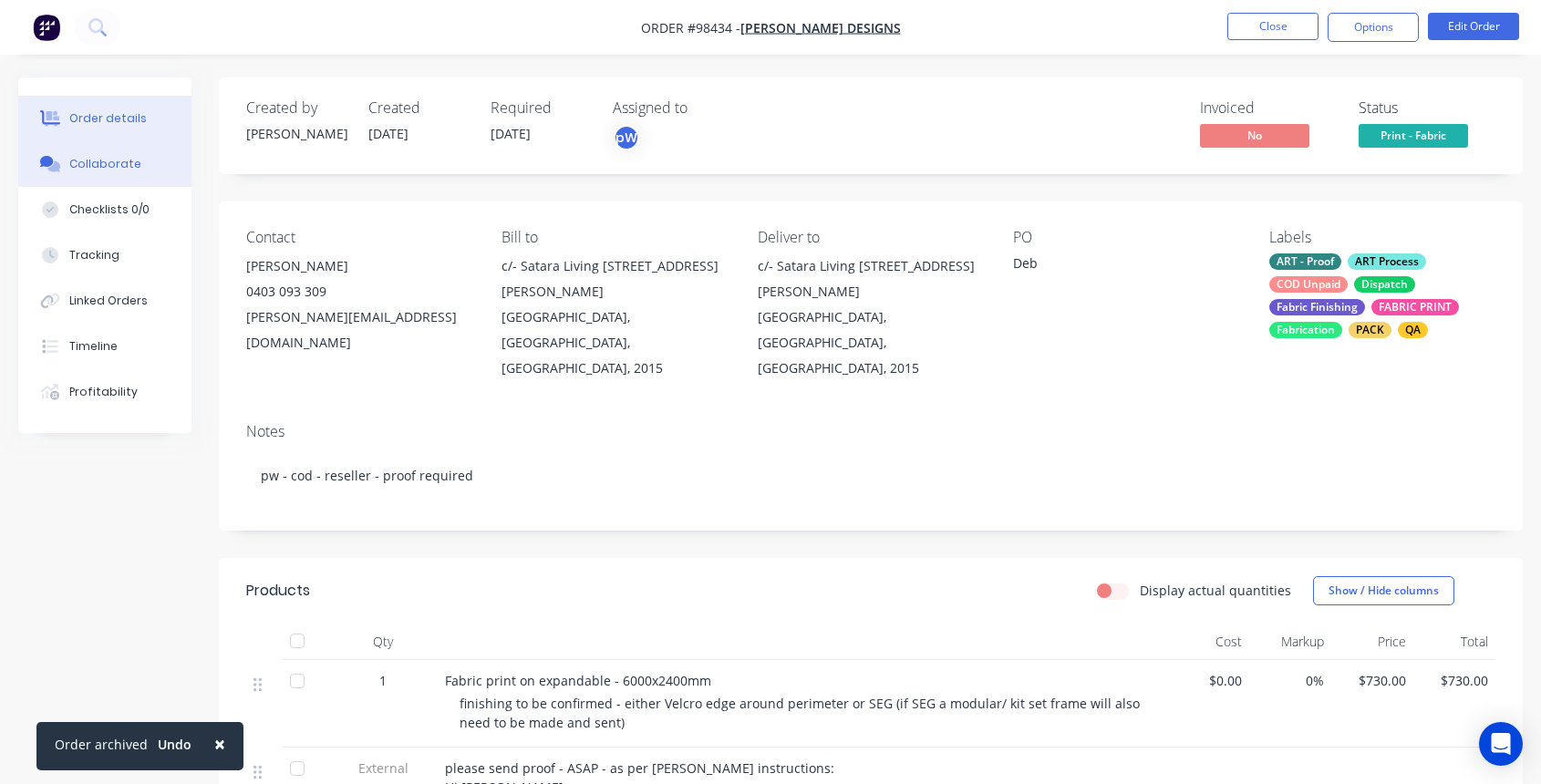
click at [94, 161] on div "Collaborate" at bounding box center [104, 163] width 72 height 17
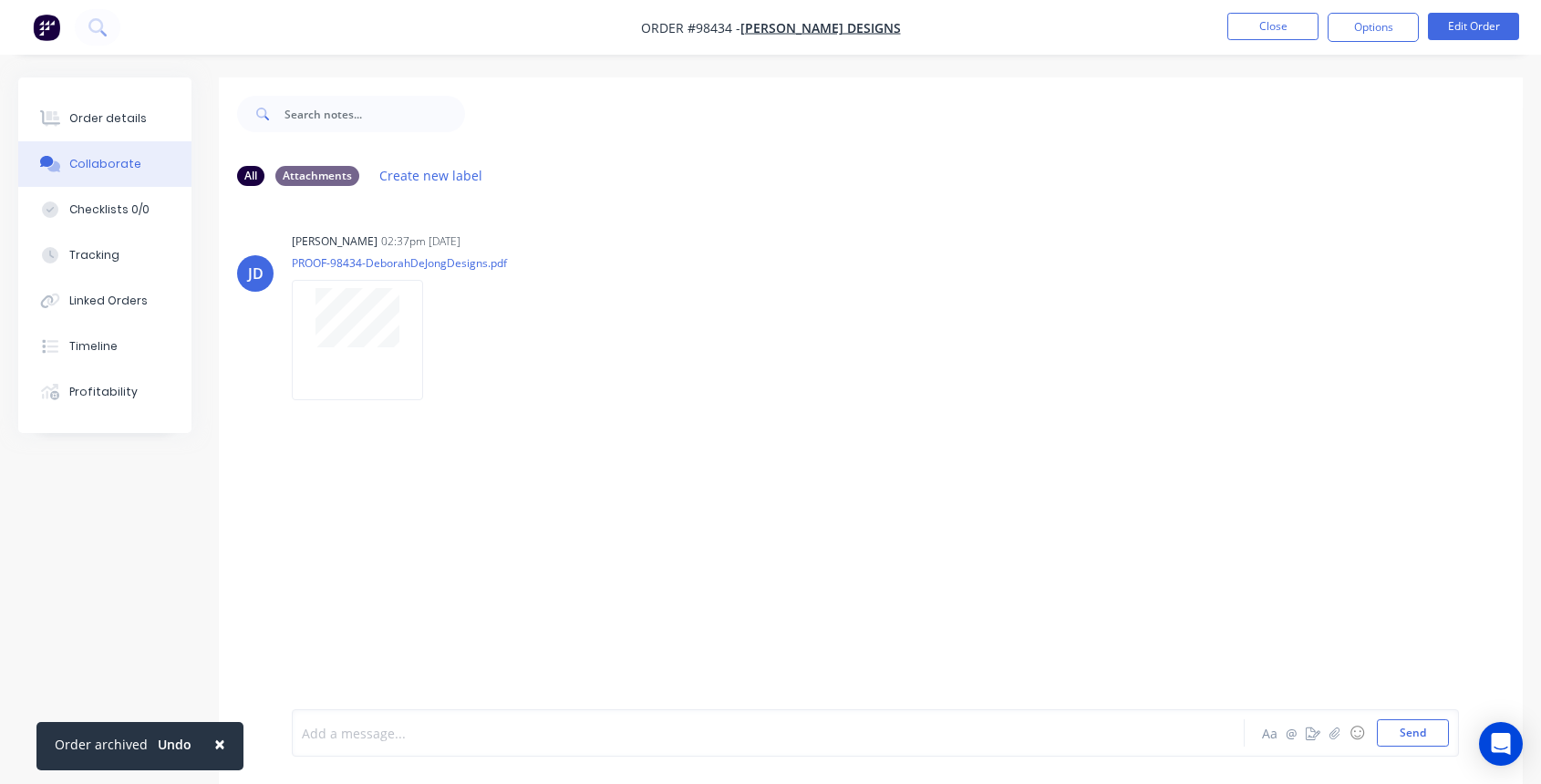
click at [399, 728] on div at bounding box center [733, 733] width 860 height 19
click at [1416, 726] on button "Send" at bounding box center [1412, 733] width 72 height 28
click at [1229, 18] on button "Close" at bounding box center [1272, 27] width 92 height 28
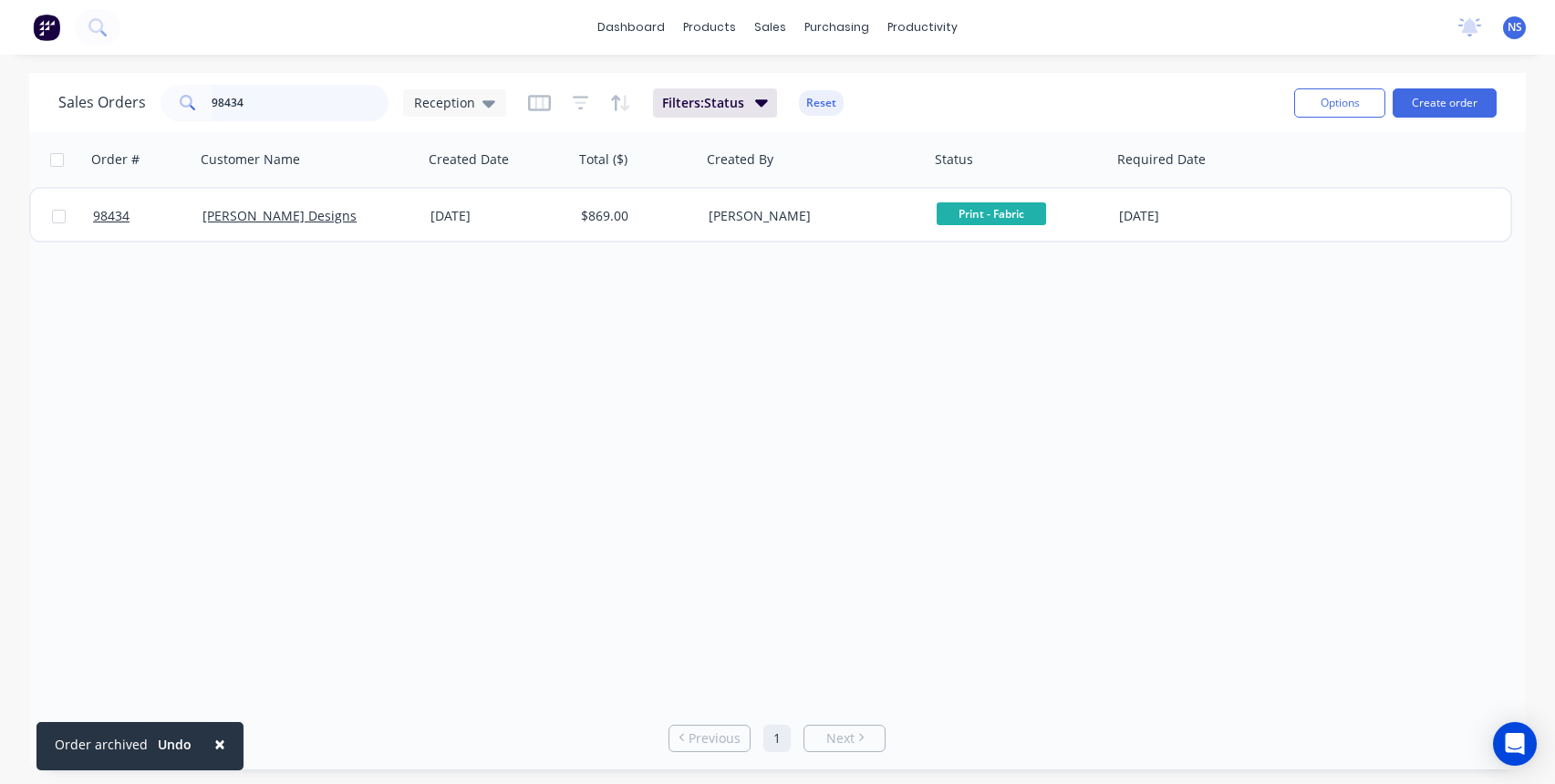
drag, startPoint x: 296, startPoint y: 104, endPoint x: 244, endPoint y: 101, distance: 52.1
click at [286, 104] on input "98434" at bounding box center [300, 102] width 178 height 36
drag, startPoint x: 274, startPoint y: 104, endPoint x: 193, endPoint y: 106, distance: 81.0
click at [193, 106] on div "98434" at bounding box center [275, 102] width 228 height 36
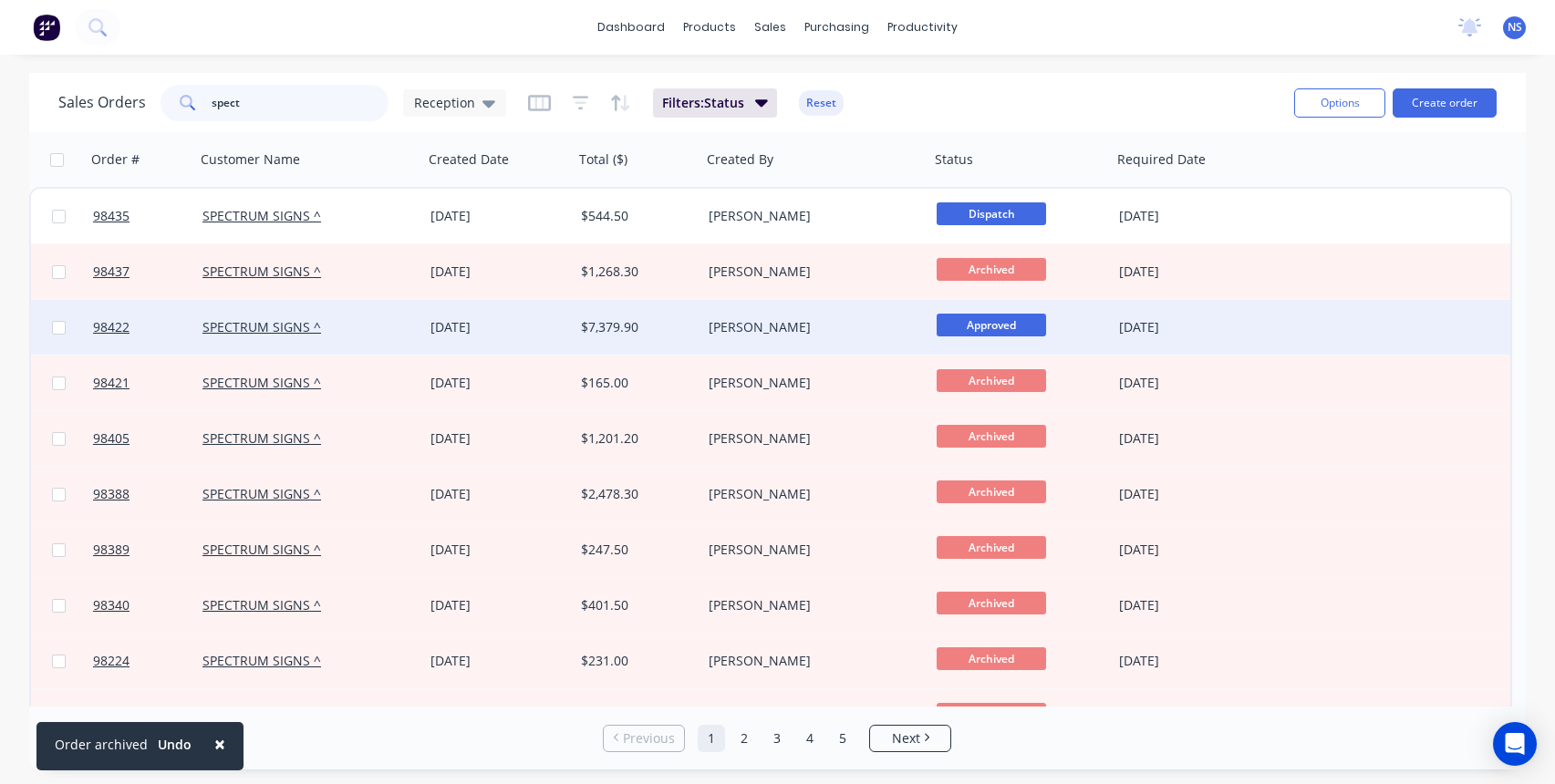
type input "spect"
click at [664, 327] on div "$7,379.90" at bounding box center [634, 327] width 107 height 19
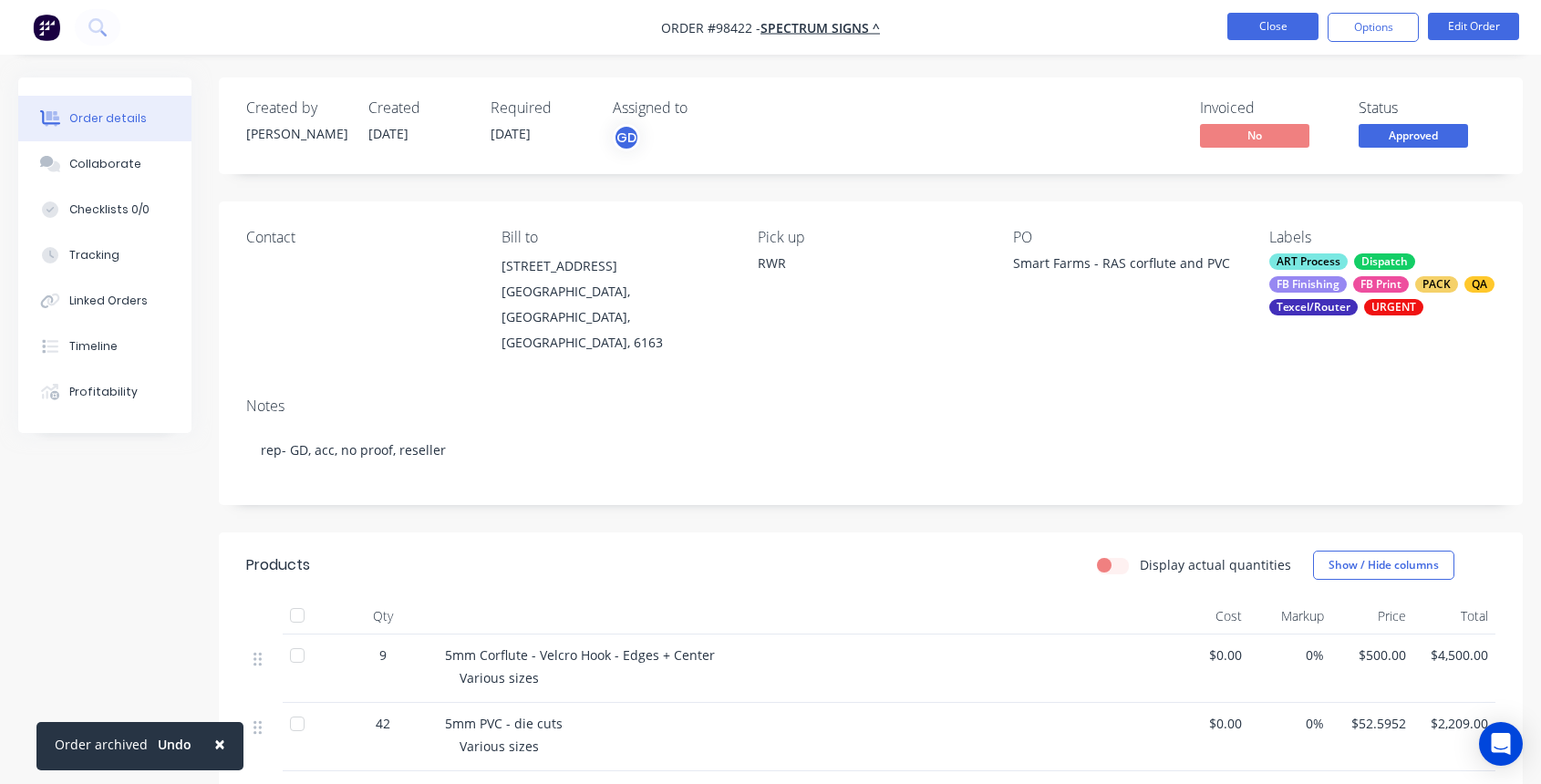
click at [1285, 27] on button "Close" at bounding box center [1272, 27] width 92 height 28
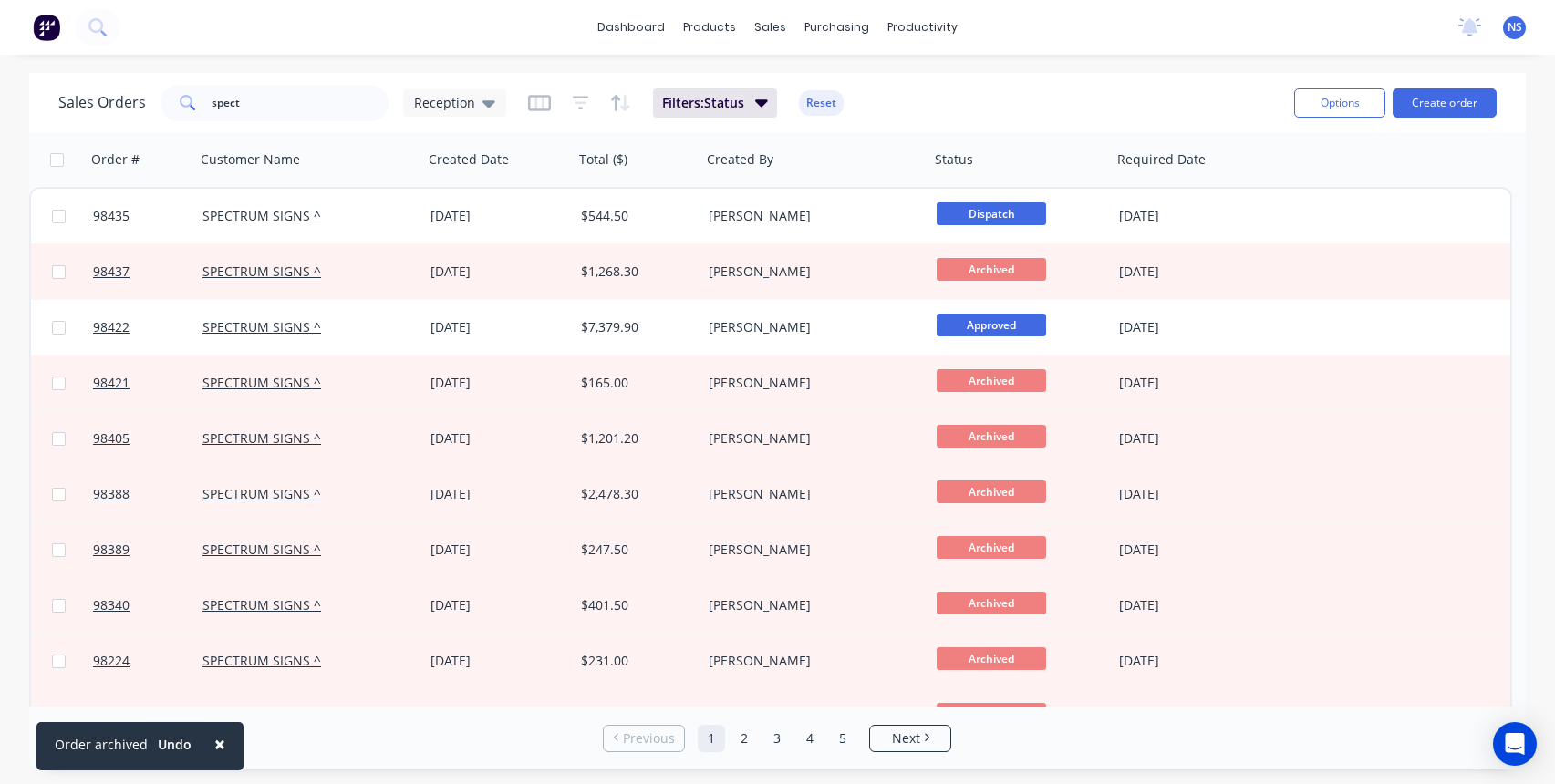
click at [377, 217] on div "SPECTRUM SIGNS ^" at bounding box center [304, 215] width 203 height 19
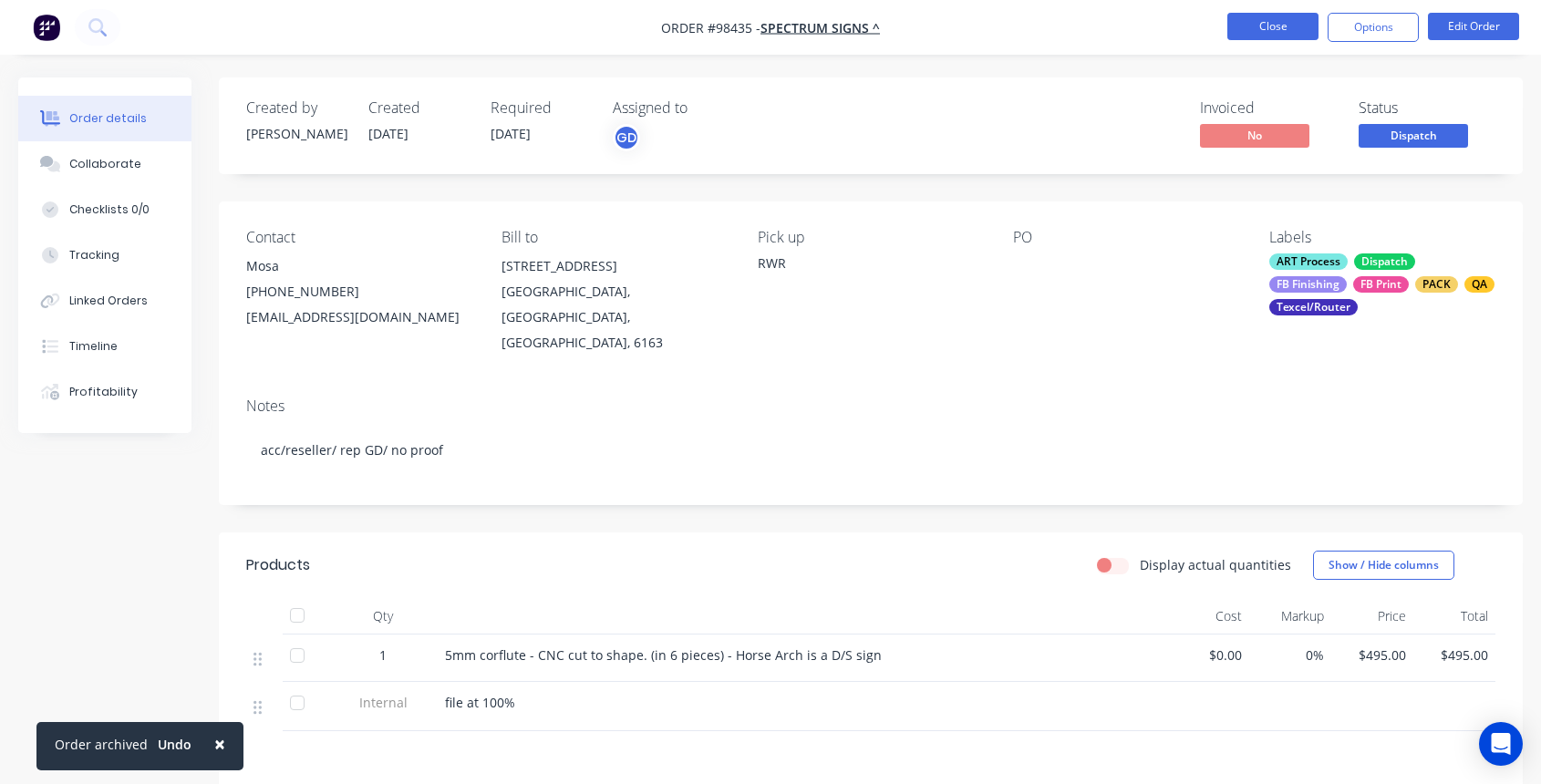
click at [1256, 23] on button "Close" at bounding box center [1272, 27] width 92 height 28
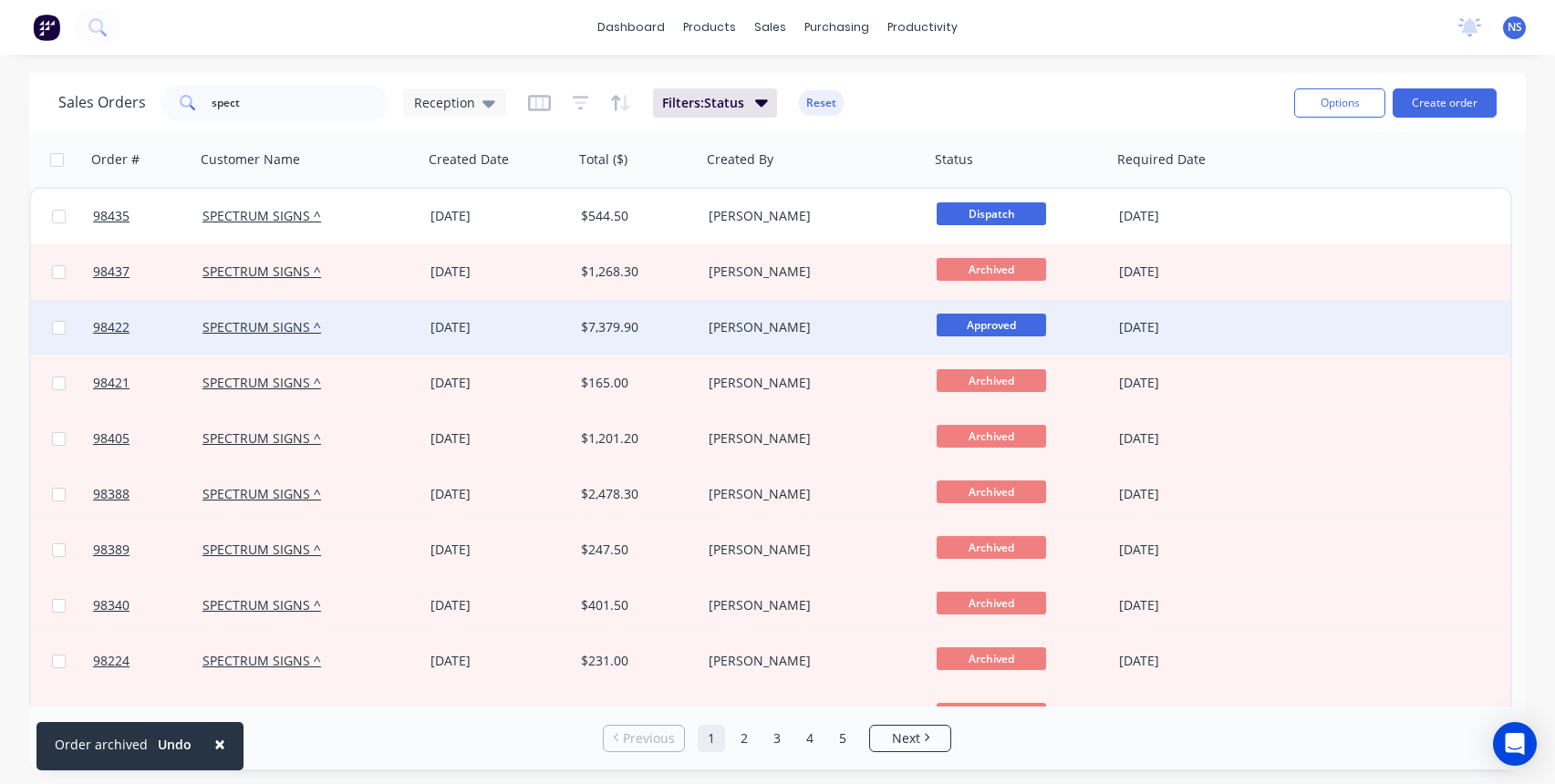
click at [378, 332] on div "SPECTRUM SIGNS ^" at bounding box center [304, 327] width 203 height 19
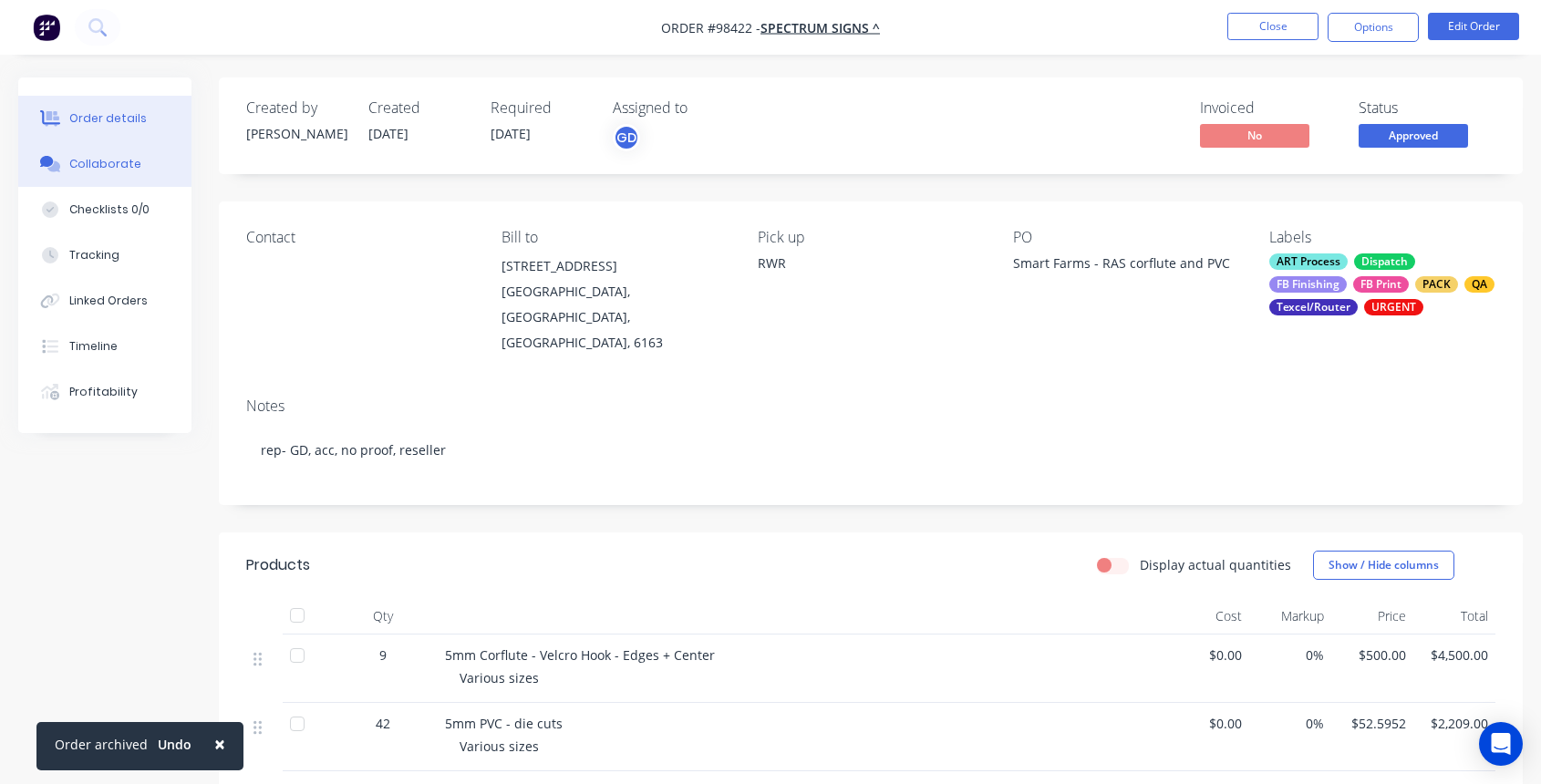
click at [93, 156] on div "Collaborate" at bounding box center [104, 163] width 72 height 17
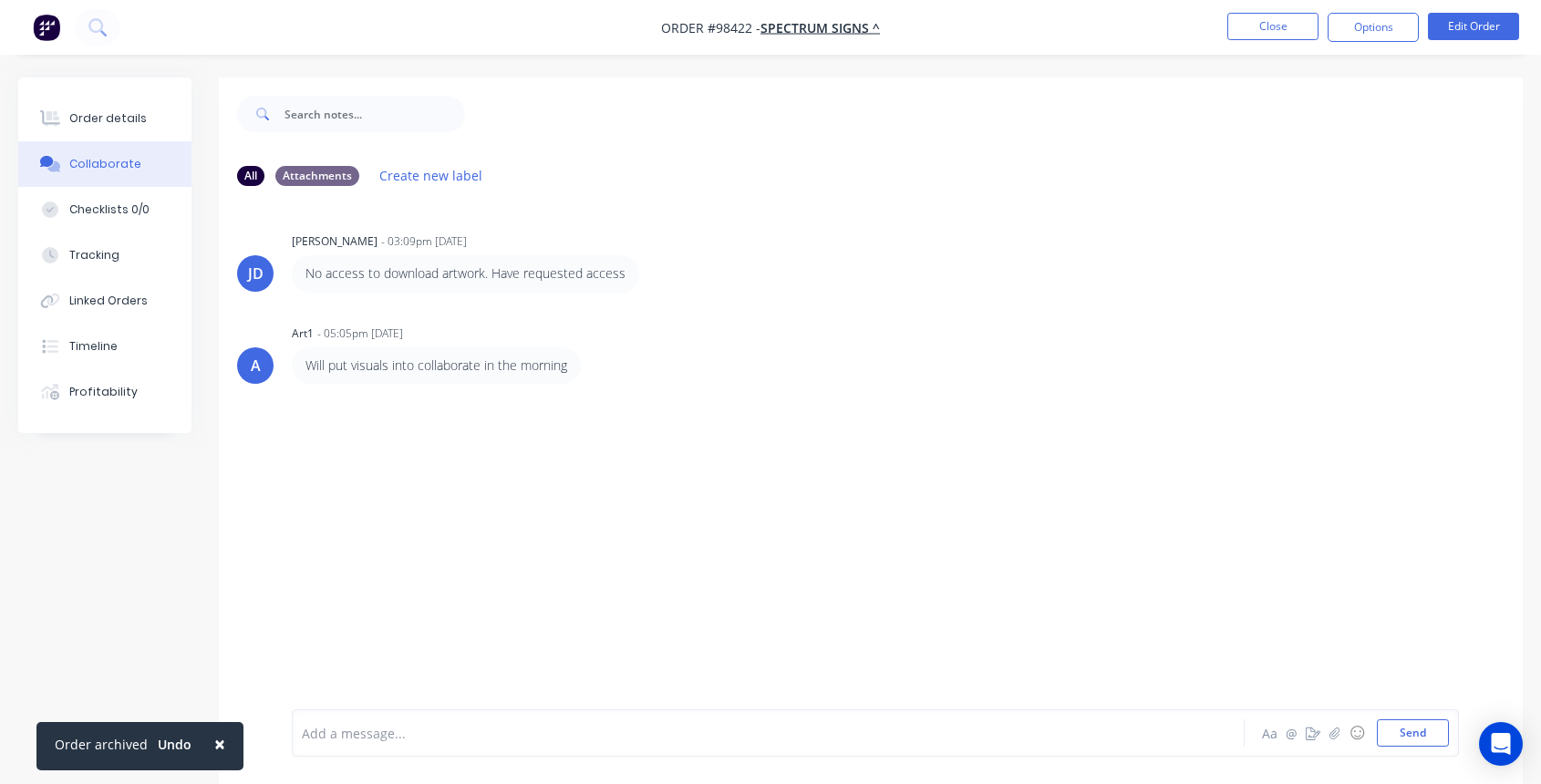
click at [421, 729] on div at bounding box center [733, 733] width 860 height 19
click at [1266, 29] on button "Close" at bounding box center [1272, 27] width 92 height 28
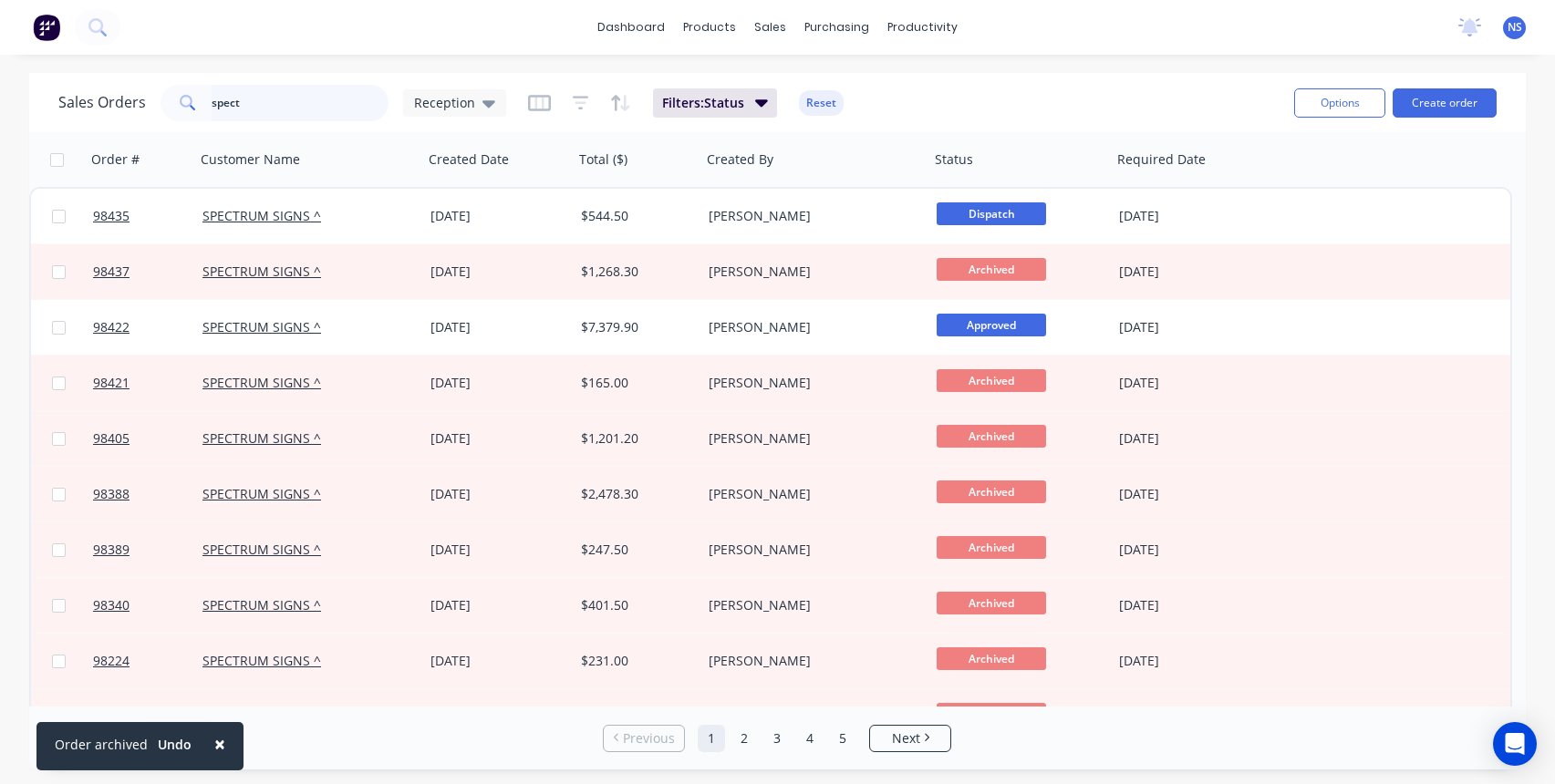
click at [280, 98] on input "spect" at bounding box center [300, 102] width 178 height 36
type input "s"
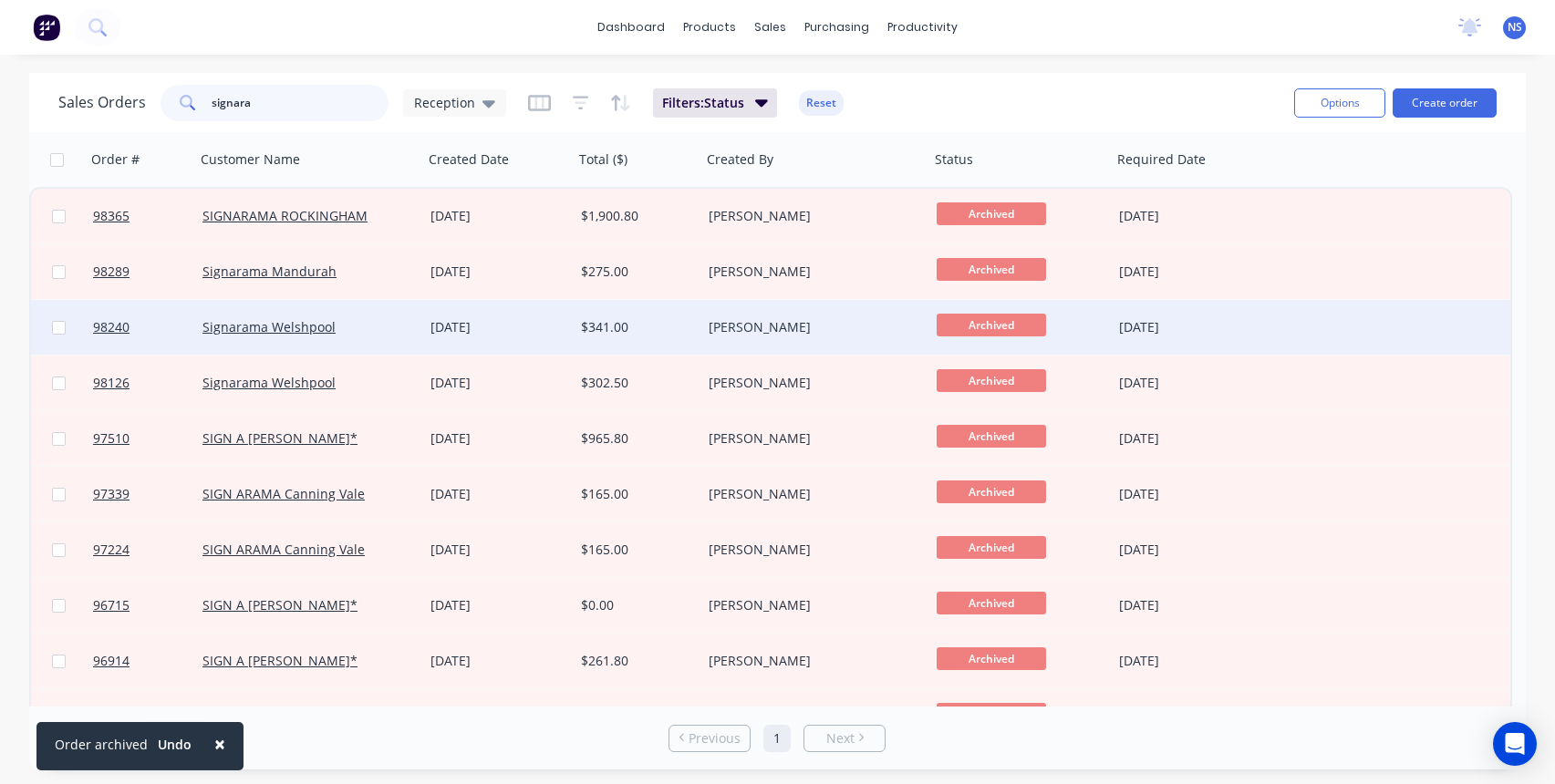
type input "signara"
click at [381, 335] on div "Signarama Welshpool" at bounding box center [304, 327] width 203 height 19
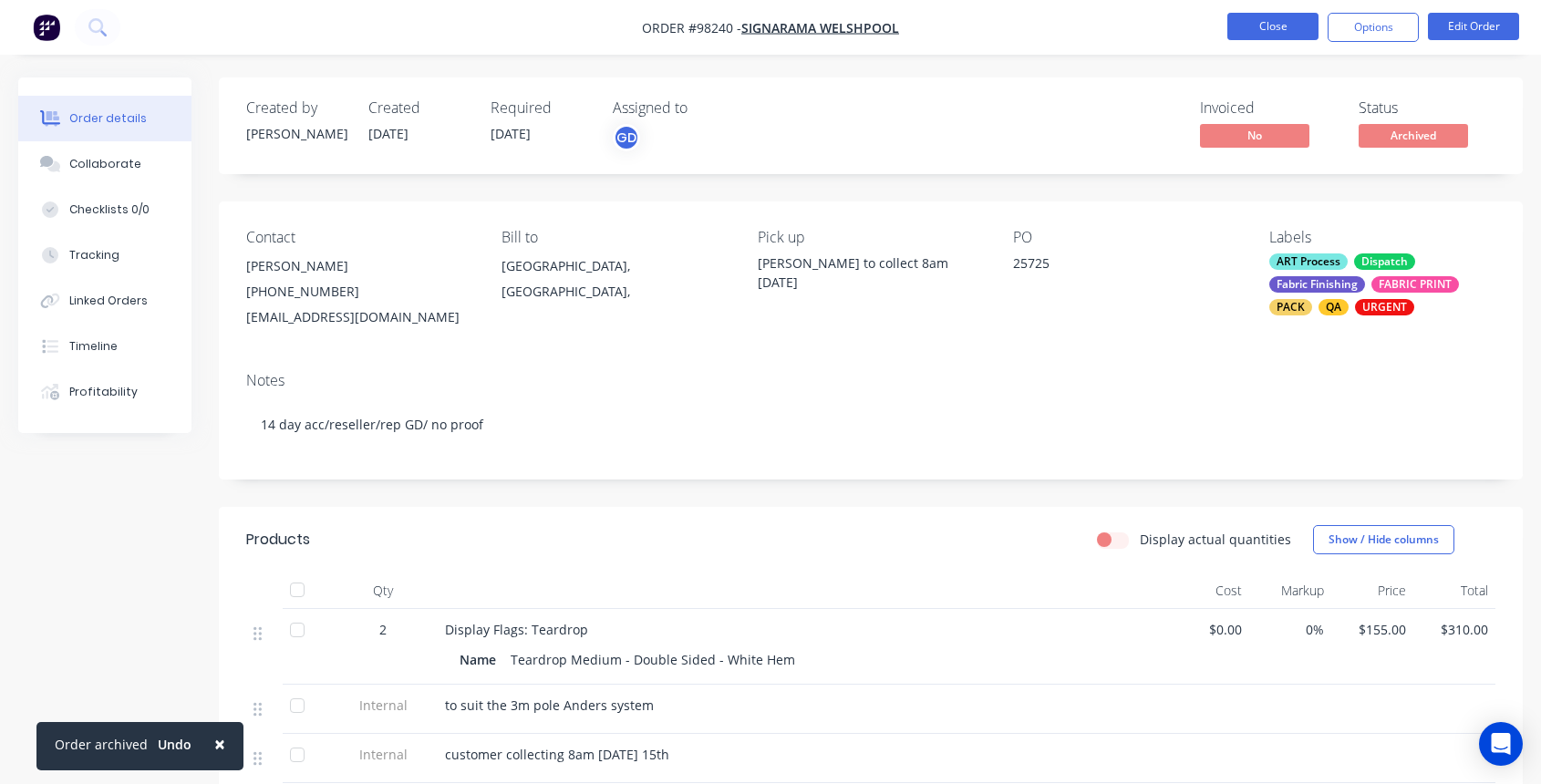
click at [1252, 17] on button "Close" at bounding box center [1272, 27] width 92 height 28
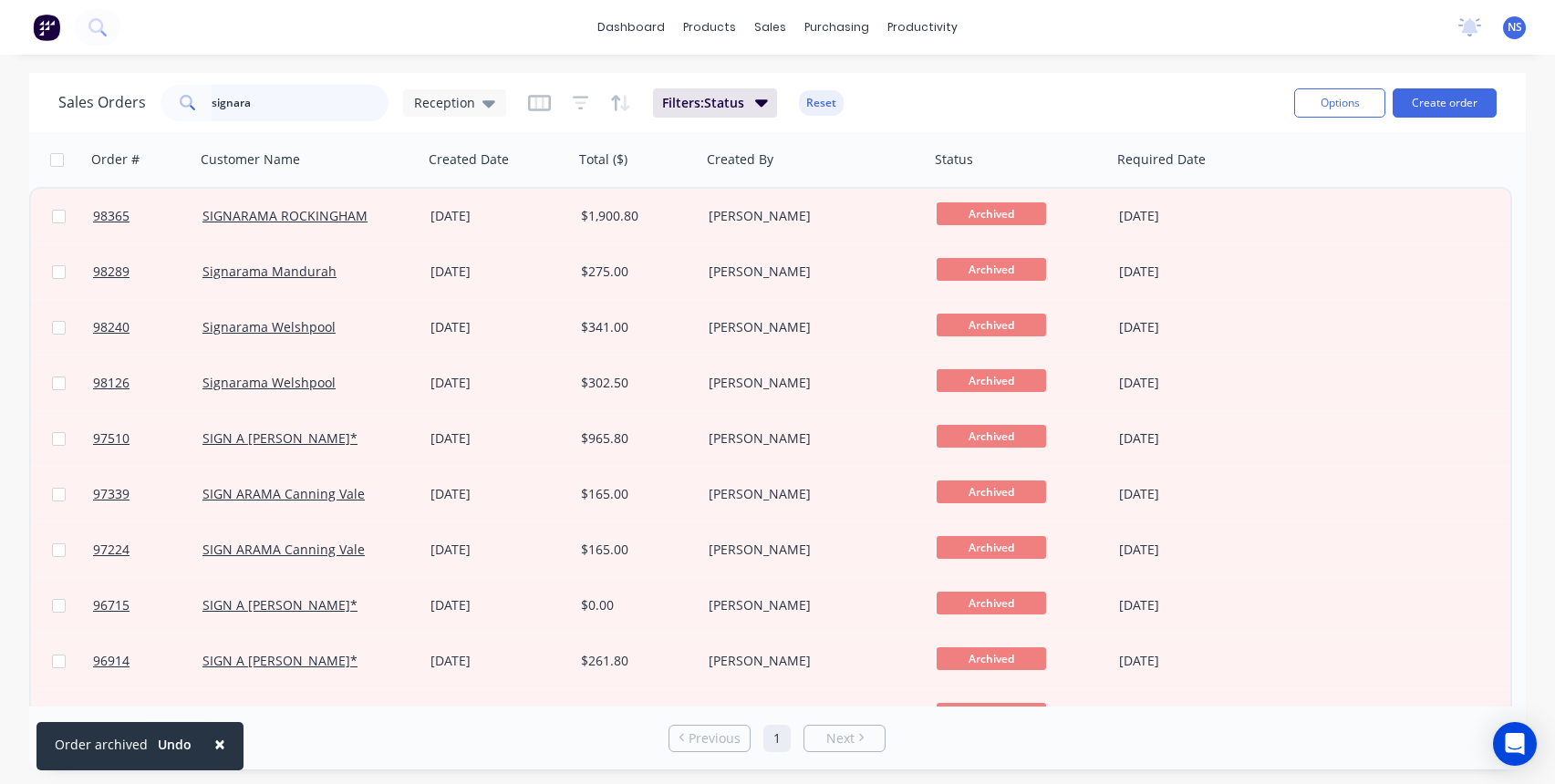
click at [309, 99] on input "signara" at bounding box center [300, 102] width 178 height 36
drag, startPoint x: 309, startPoint y: 99, endPoint x: 245, endPoint y: 95, distance: 64.1
click at [246, 95] on input "signara" at bounding box center [300, 102] width 178 height 36
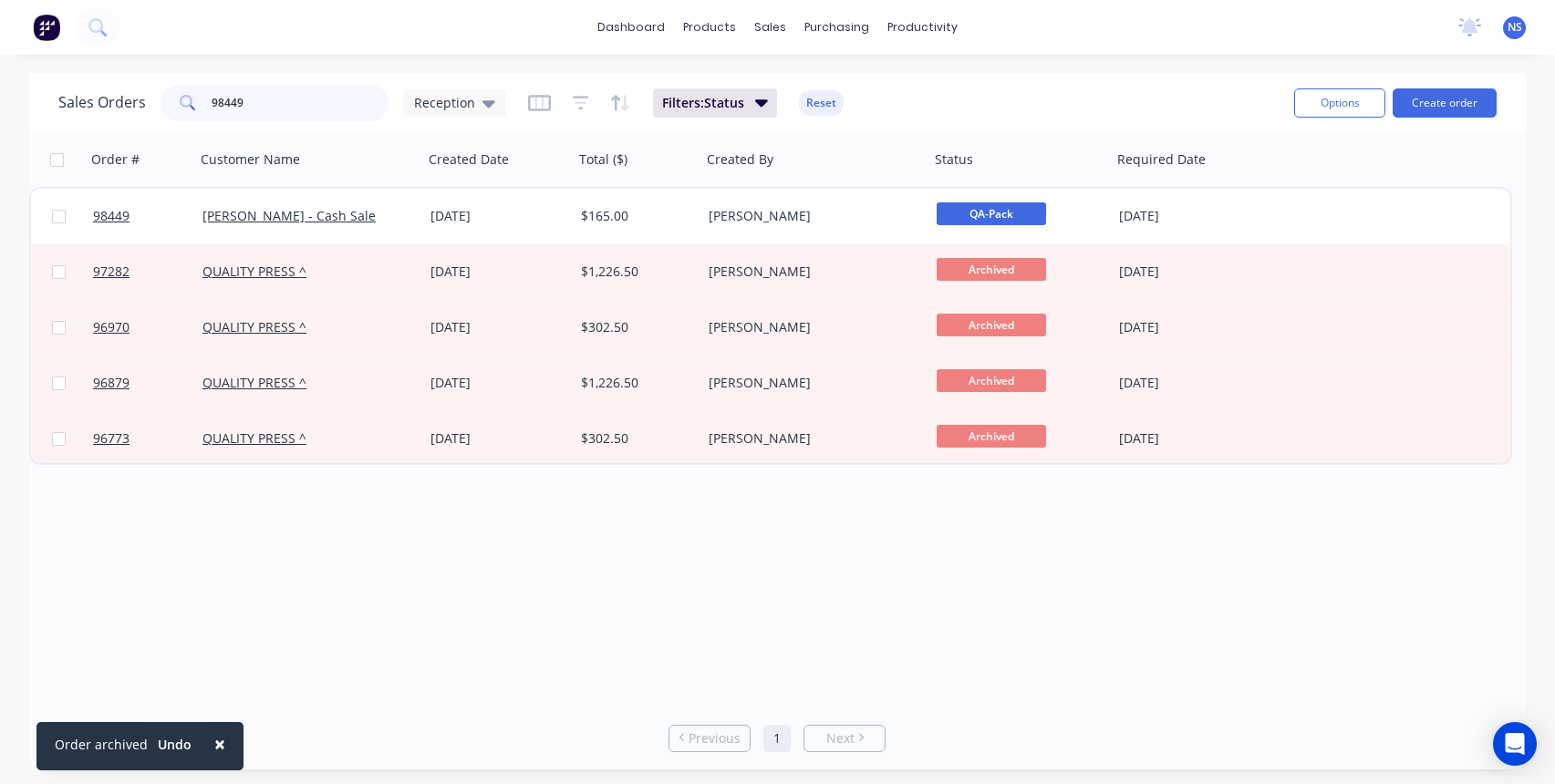
type input "98449"
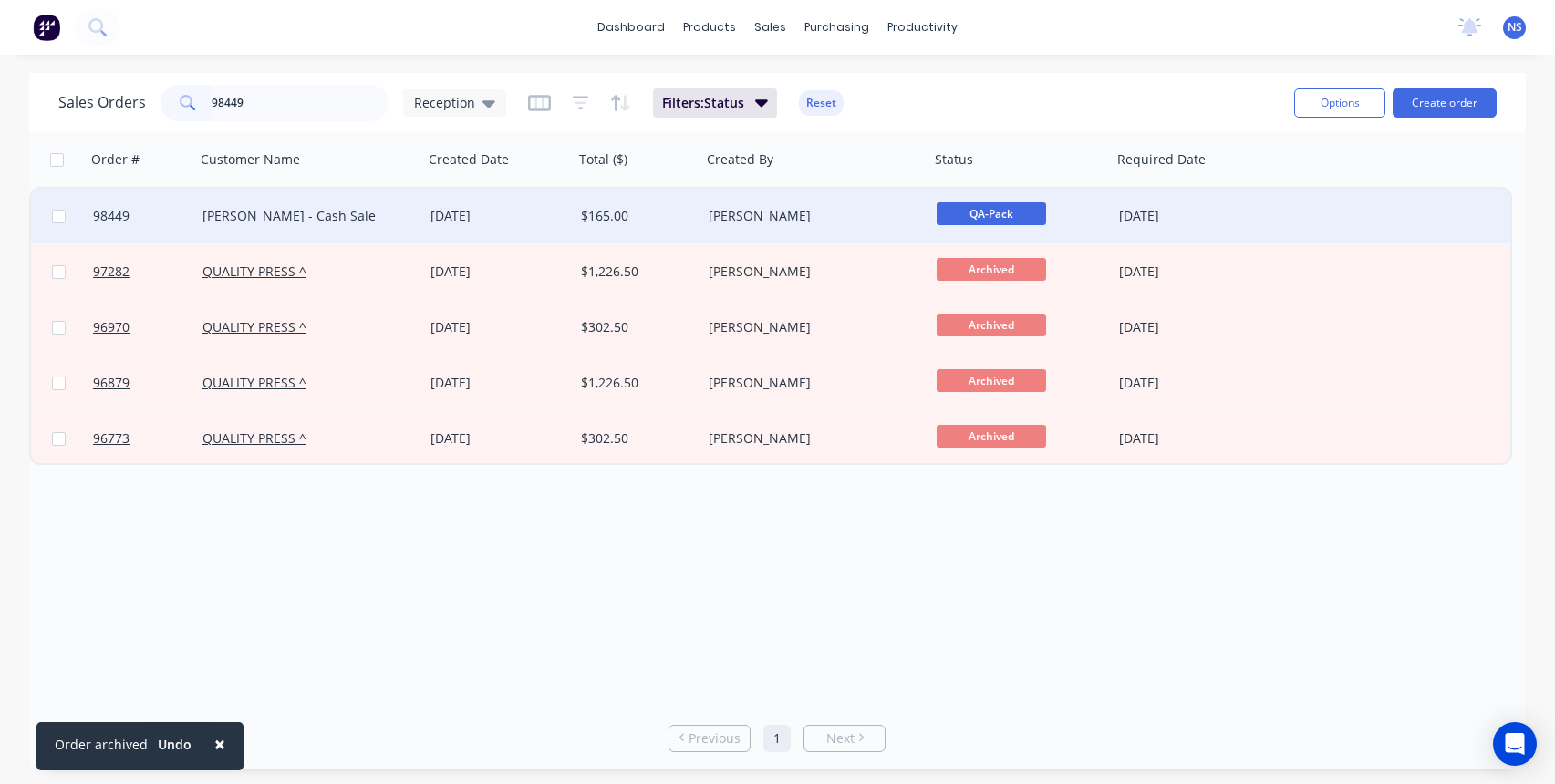
click at [399, 217] on div "[PERSON_NAME] - Cash Sale" at bounding box center [304, 215] width 203 height 19
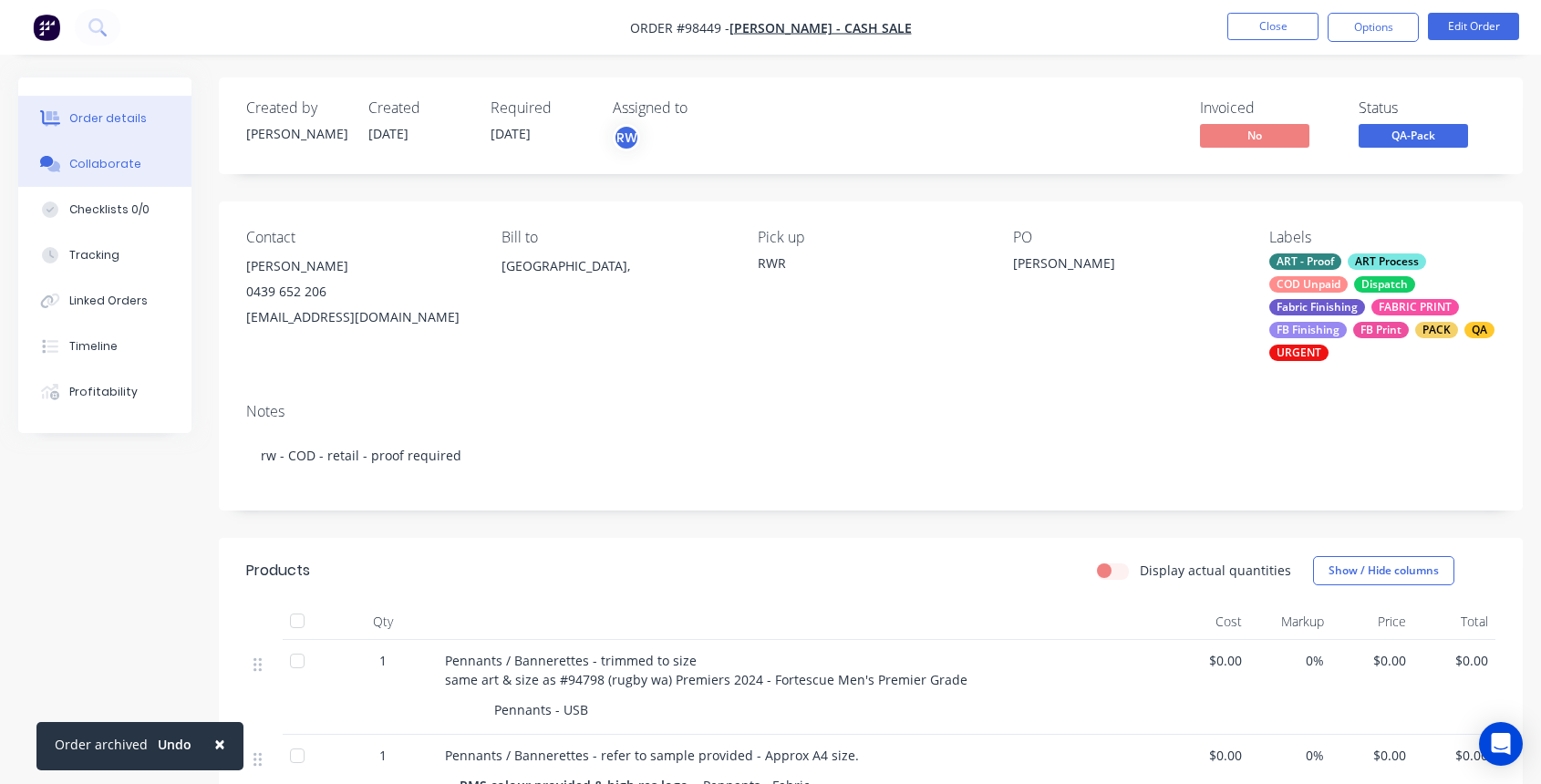
click at [132, 167] on div "Collaborate" at bounding box center [104, 163] width 72 height 17
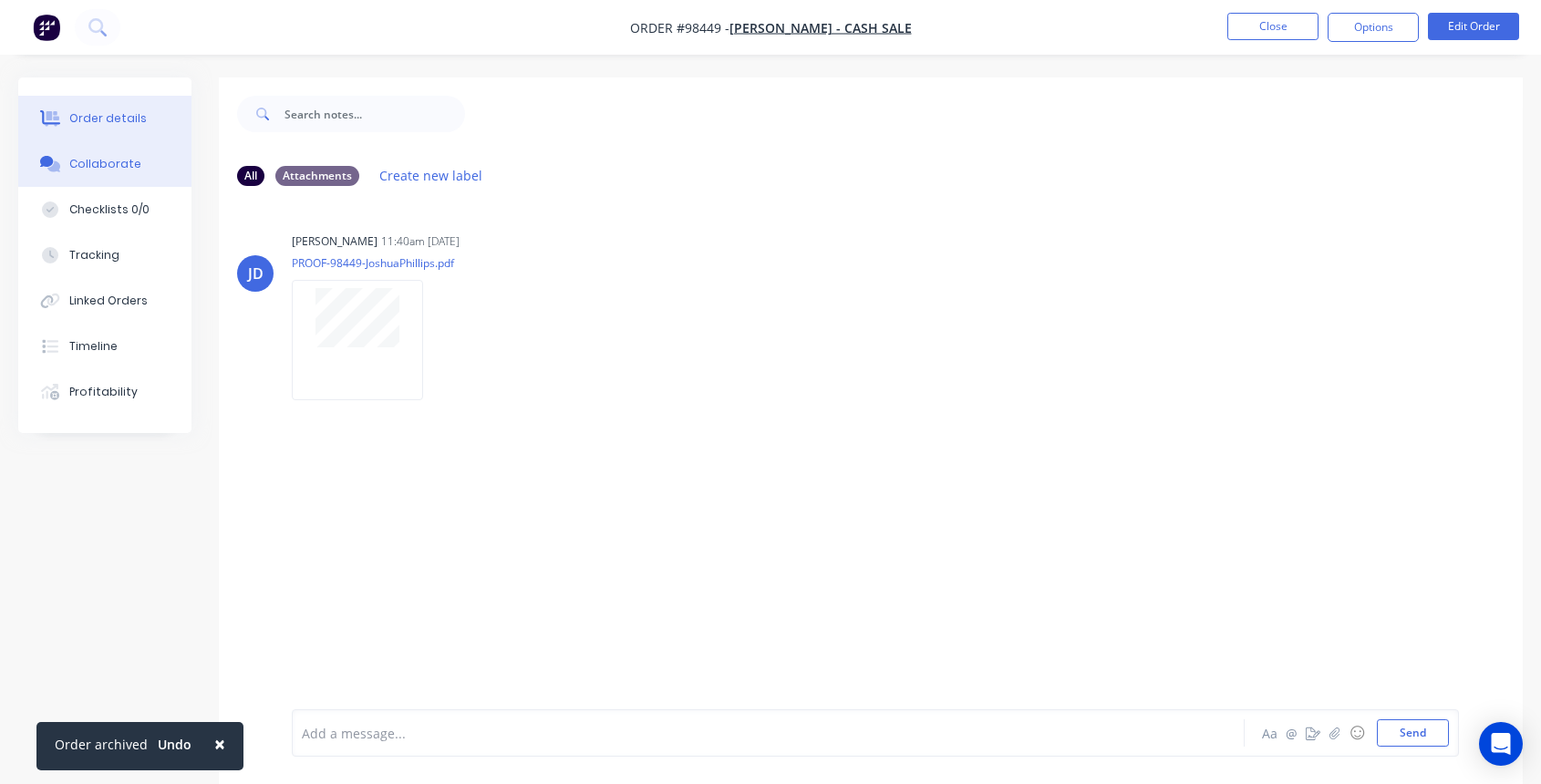
click at [124, 120] on div "Order details" at bounding box center [107, 118] width 78 height 17
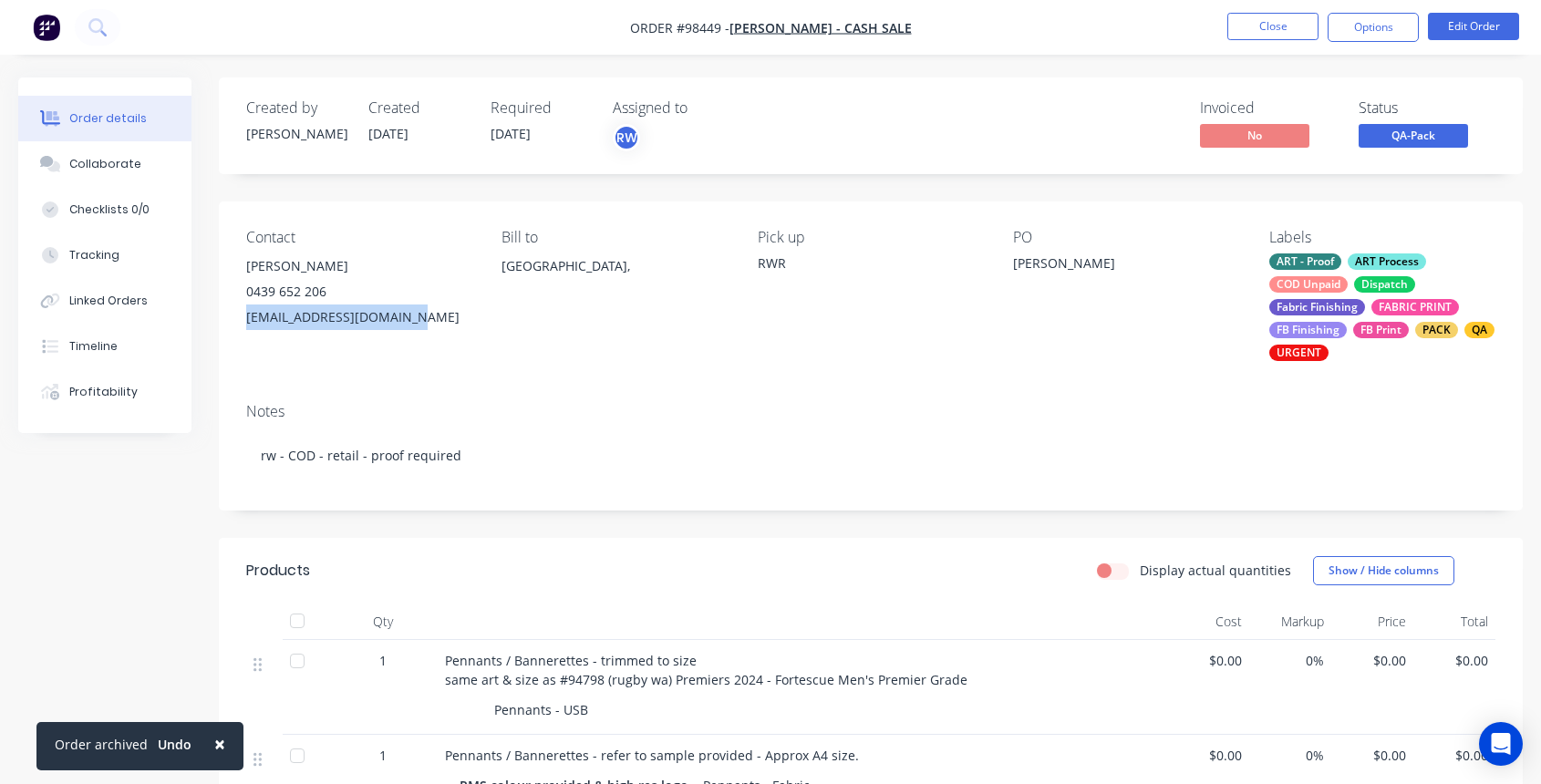
drag, startPoint x: 403, startPoint y: 320, endPoint x: 254, endPoint y: 317, distance: 149.0
click at [240, 317] on div "Contact [PERSON_NAME] 0439 652 206 [EMAIL_ADDRESS][DOMAIN_NAME] Bill to [GEOGRA…" at bounding box center [870, 295] width 1304 height 187
copy div "[EMAIL_ADDRESS][DOMAIN_NAME]"
click at [1271, 25] on button "Close" at bounding box center [1272, 27] width 92 height 28
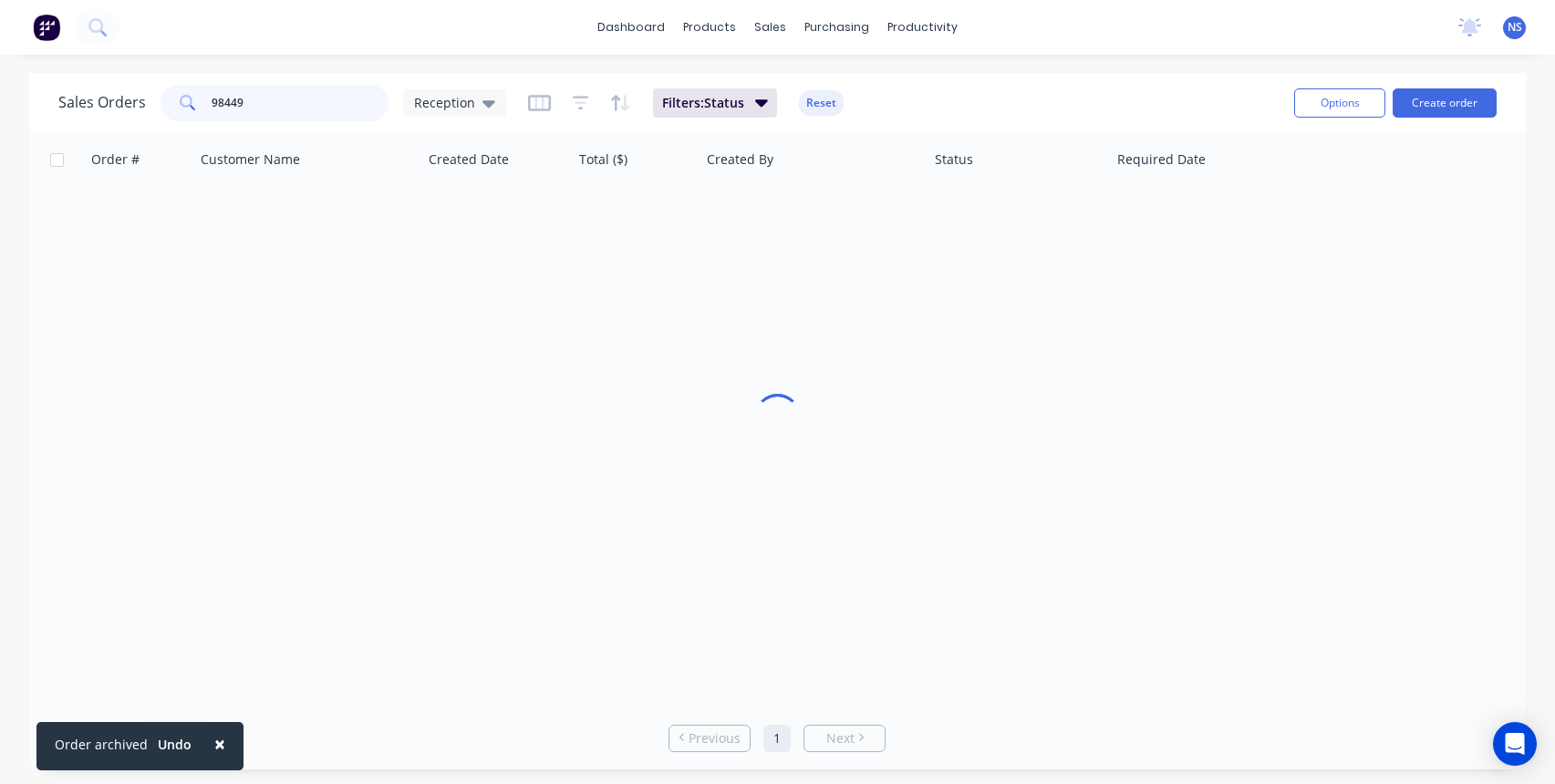
drag, startPoint x: 295, startPoint y: 105, endPoint x: 158, endPoint y: 77, distance: 139.8
click at [158, 77] on div "Sales Orders 98449 Reception Filters: Status Reset Options Create order" at bounding box center [778, 102] width 1497 height 59
click at [1438, 106] on button "Create order" at bounding box center [1445, 103] width 104 height 30
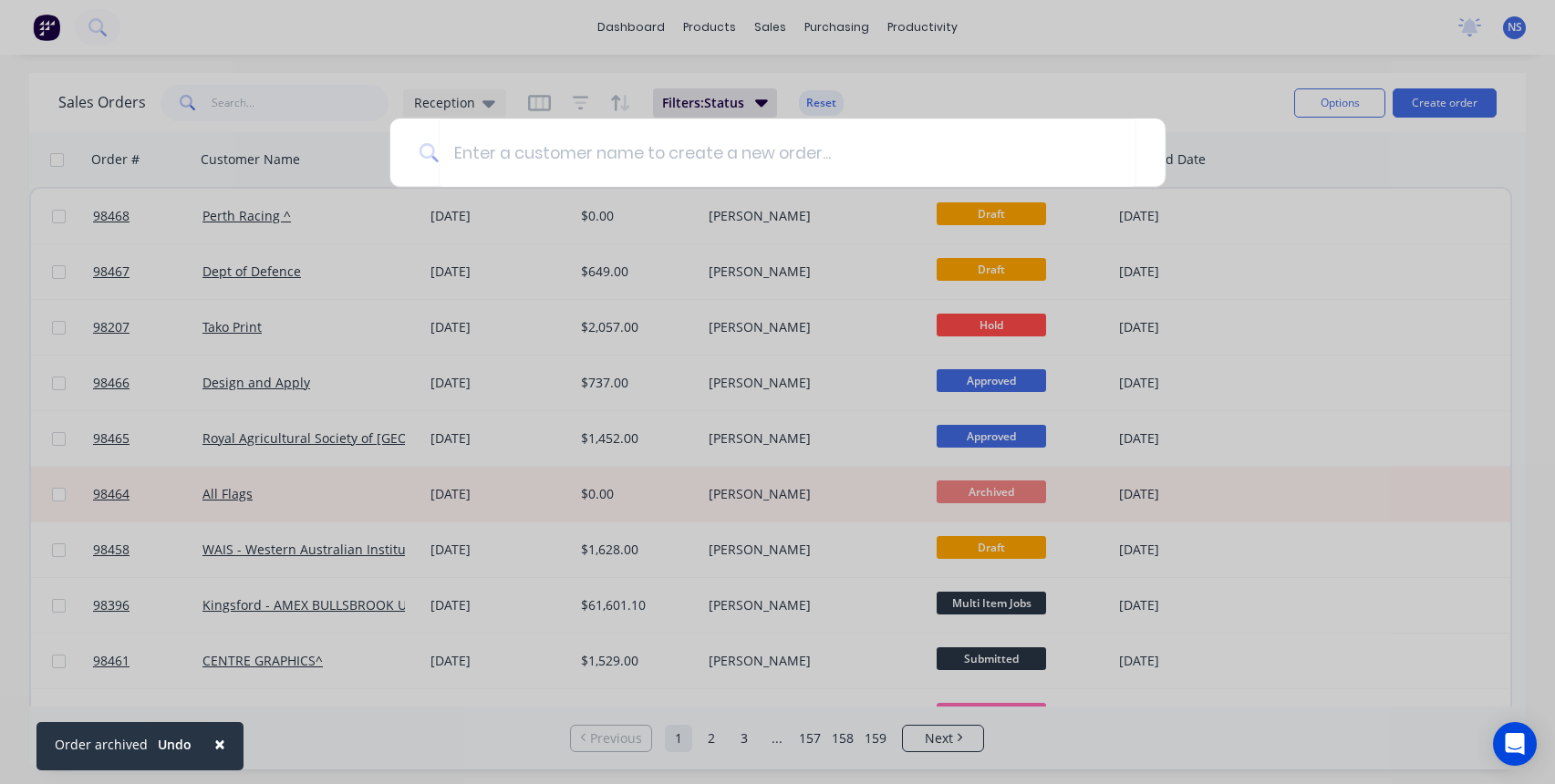
click at [955, 81] on div at bounding box center [778, 392] width 1555 height 784
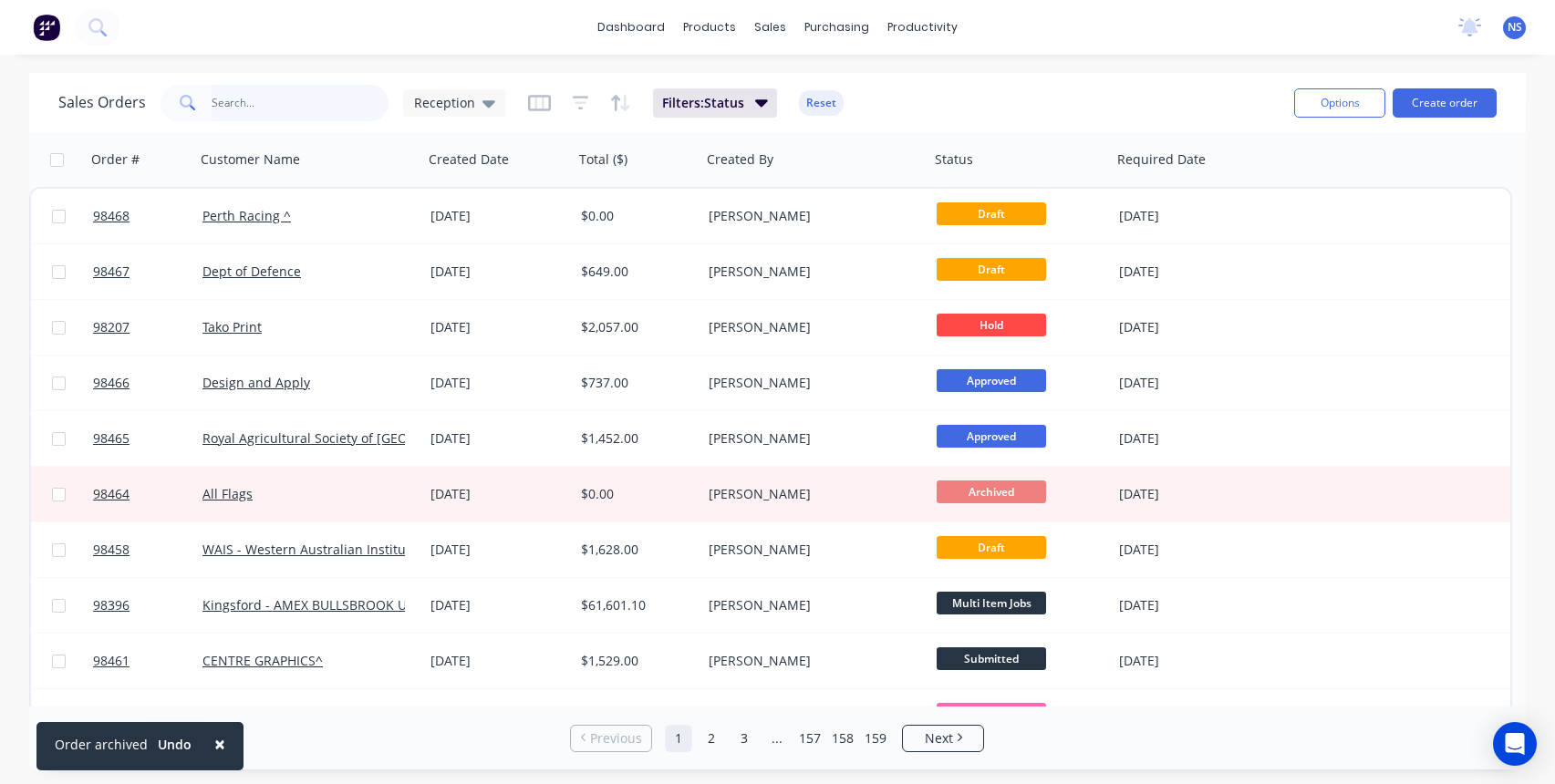
click at [299, 115] on input "text" at bounding box center [300, 102] width 178 height 36
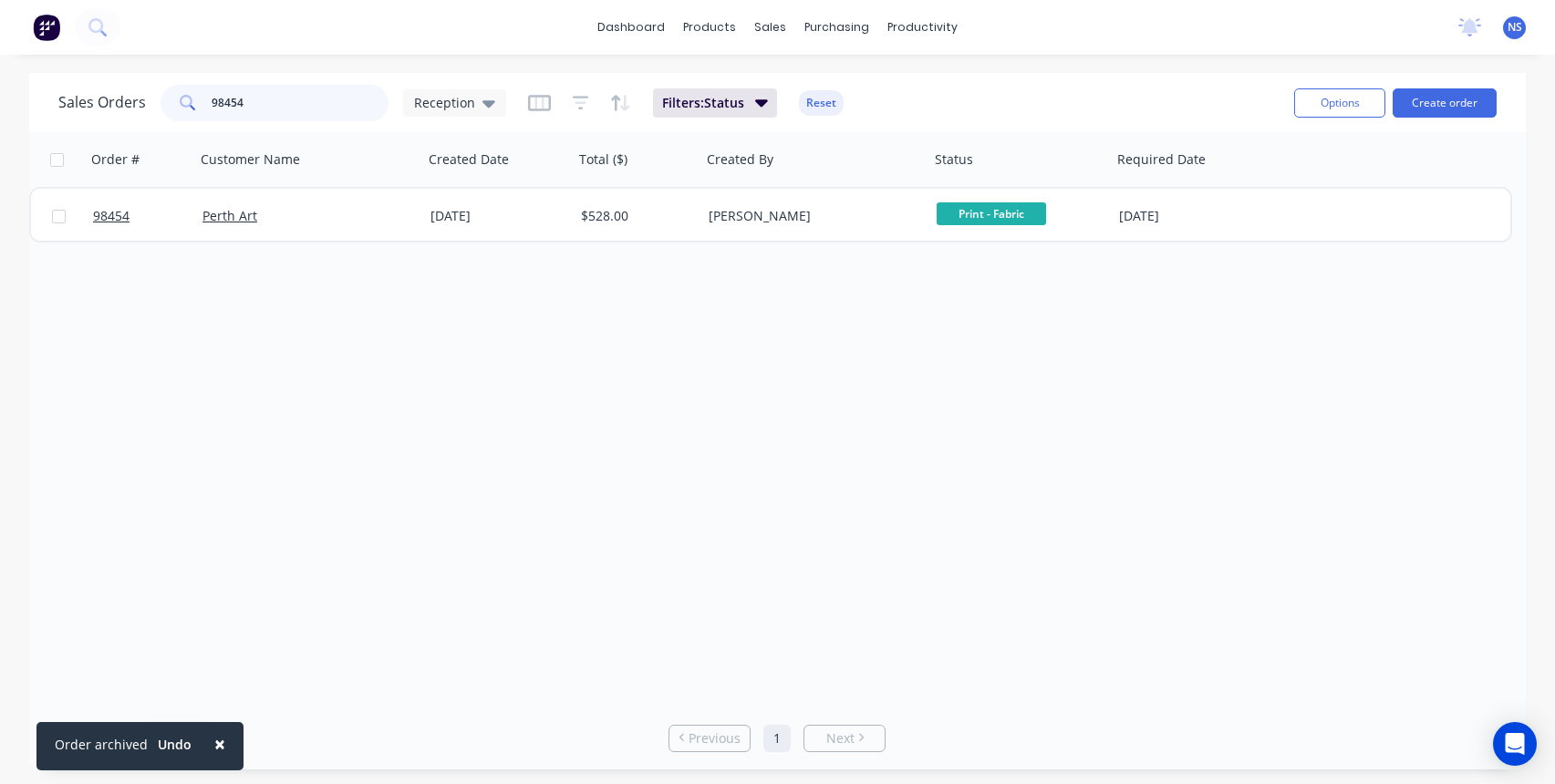
type input "98454"
